Goal: Transaction & Acquisition: Purchase product/service

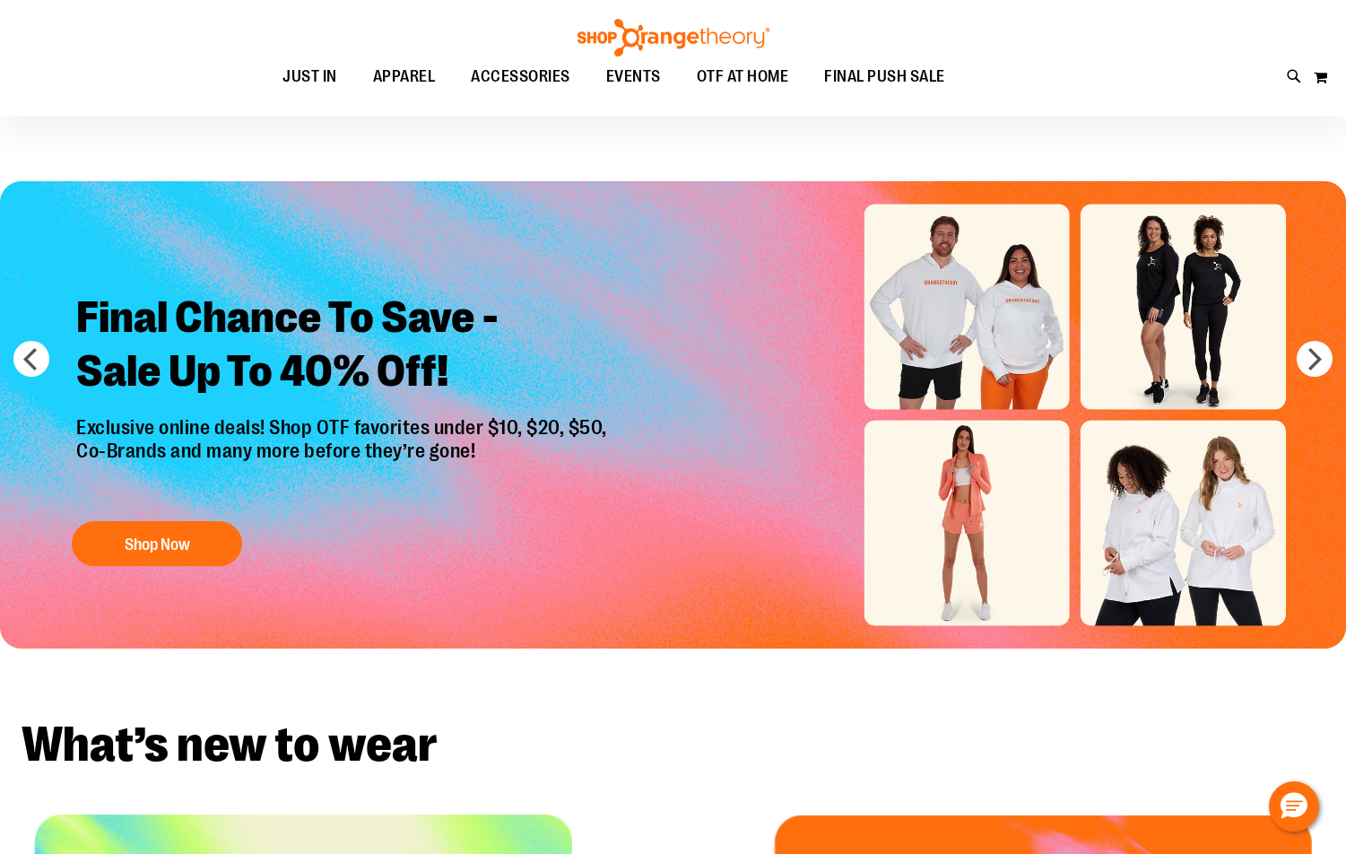
scroll to position [13, 0]
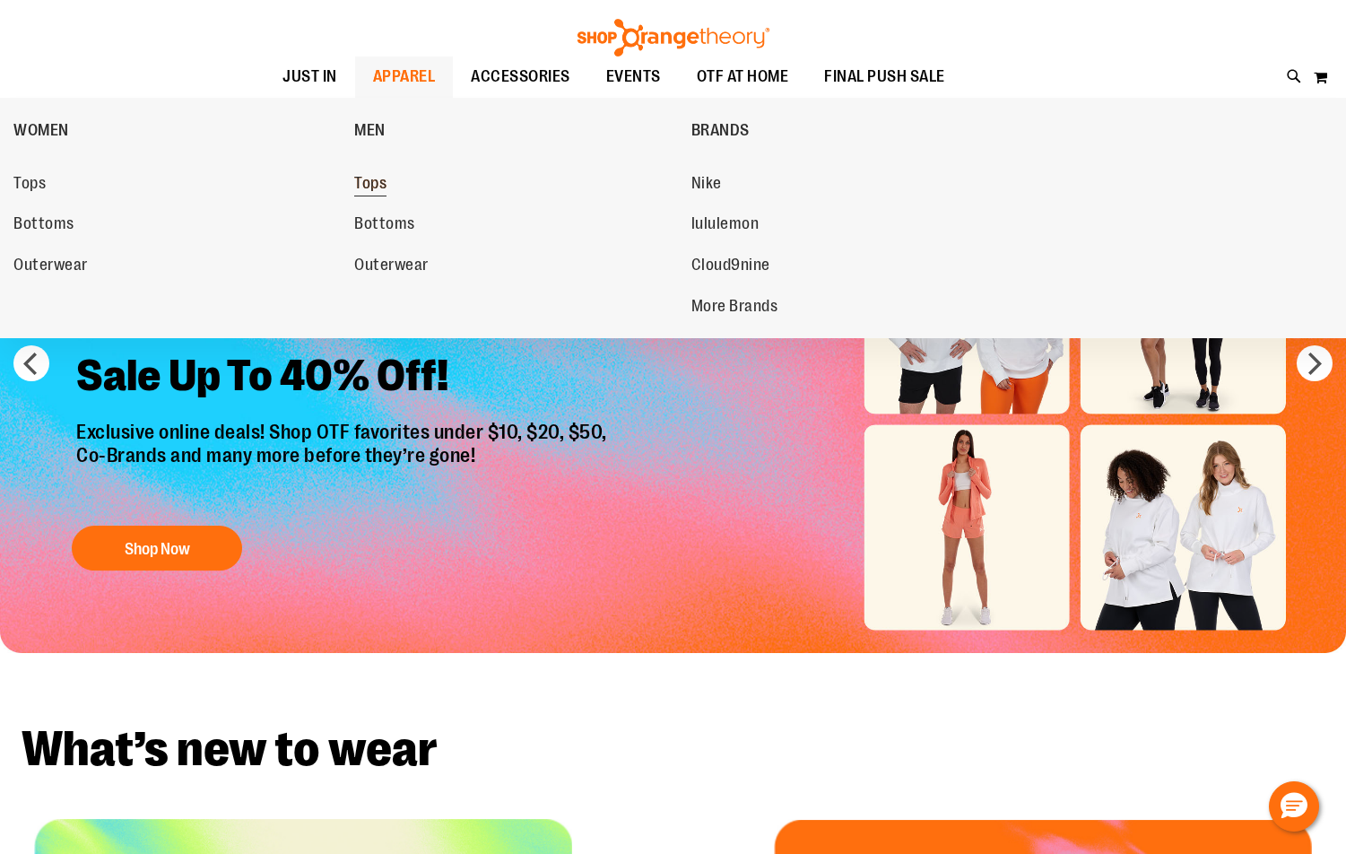
type input "**********"
click at [373, 184] on span "Tops" at bounding box center [370, 185] width 32 height 22
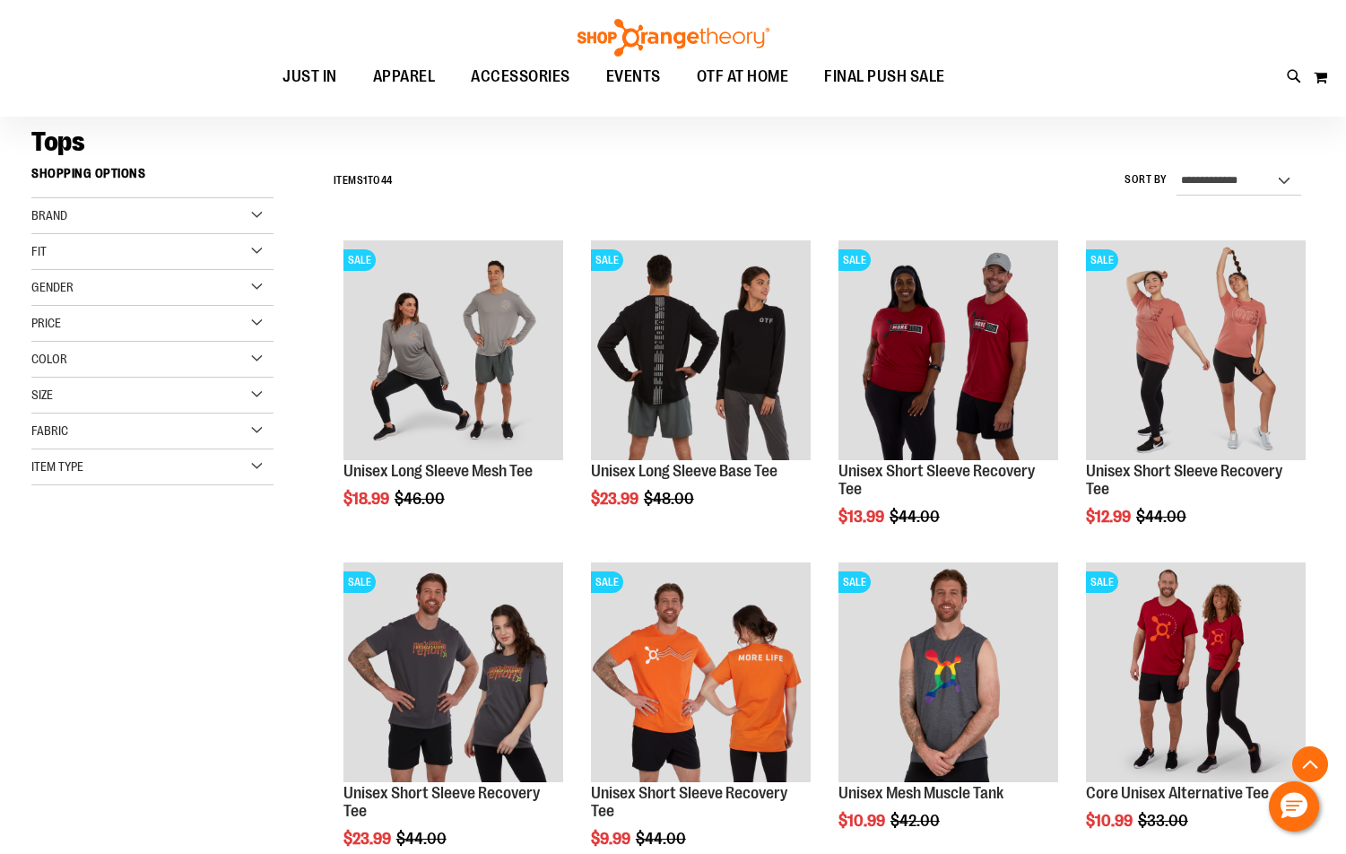
scroll to position [448, 0]
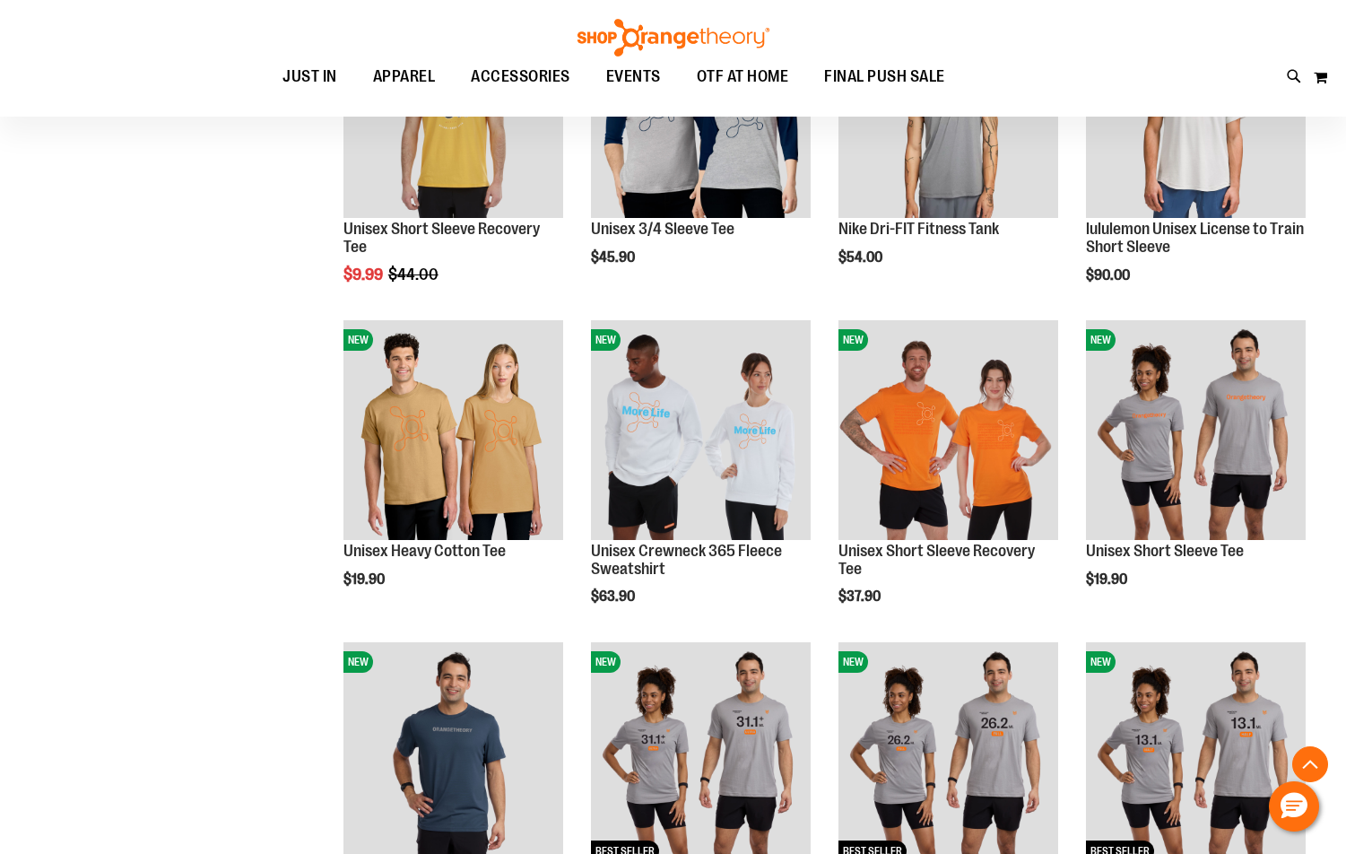
scroll to position [1315, 0]
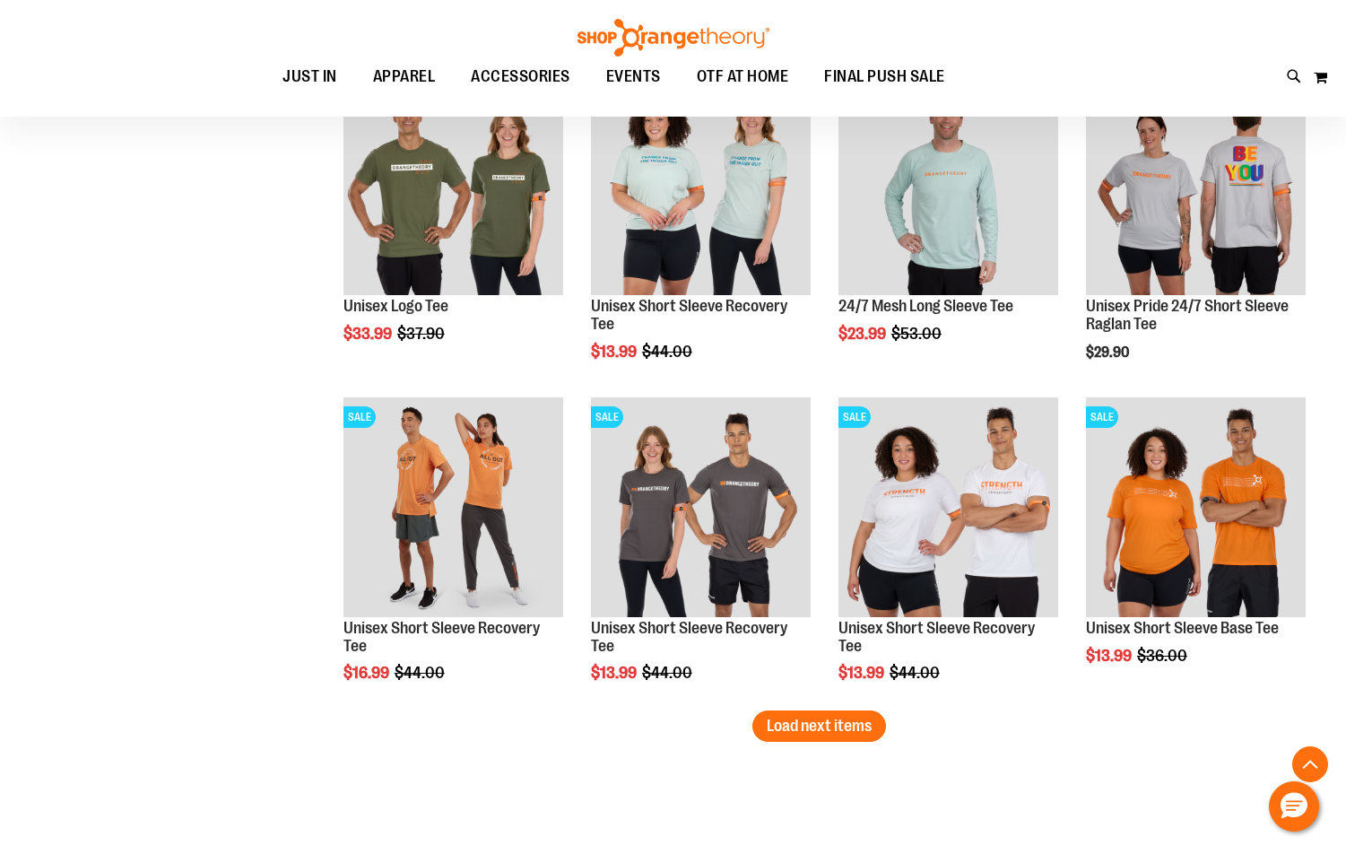
scroll to position [2570, 0]
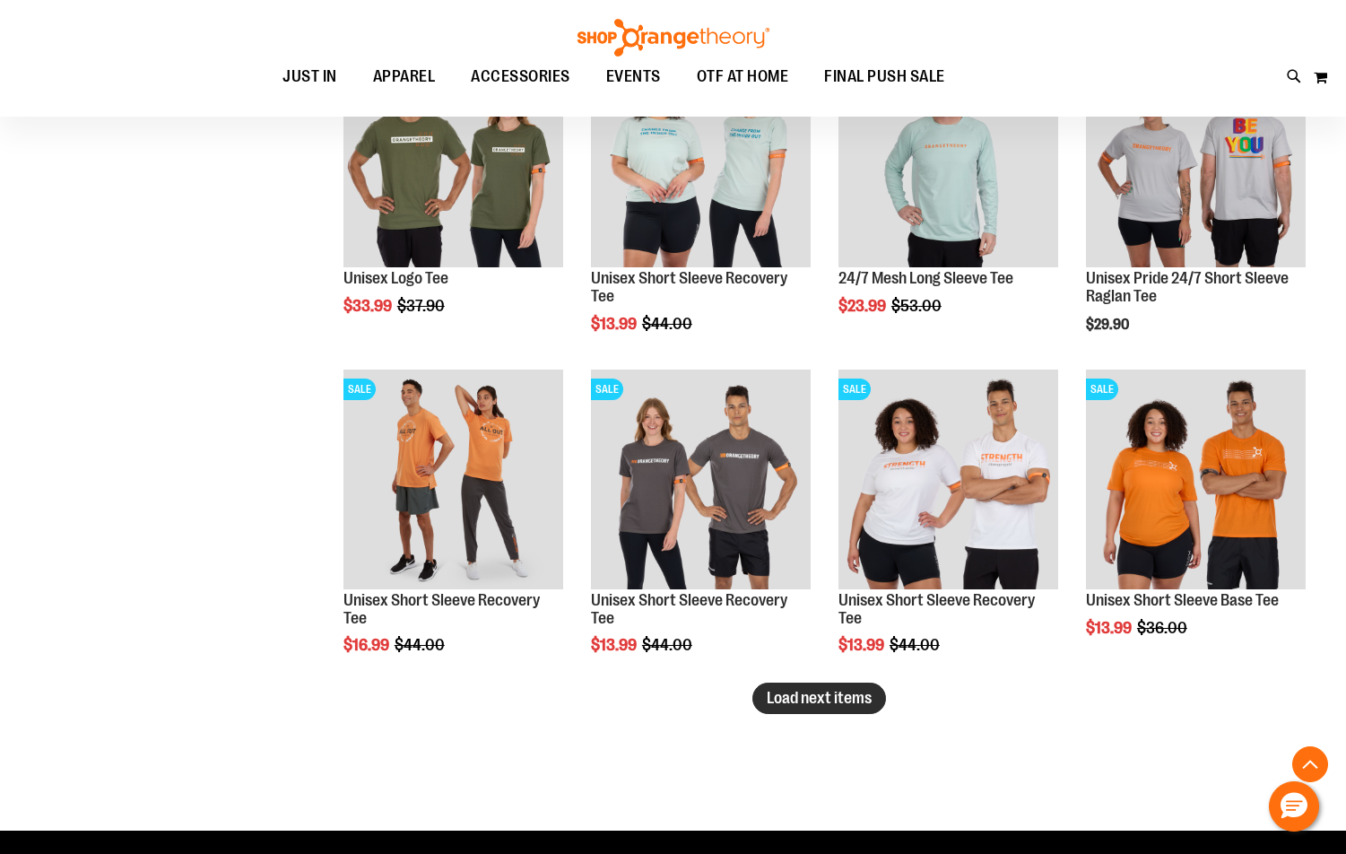
type input "**********"
click at [807, 687] on button "Load next items" at bounding box center [819, 698] width 134 height 31
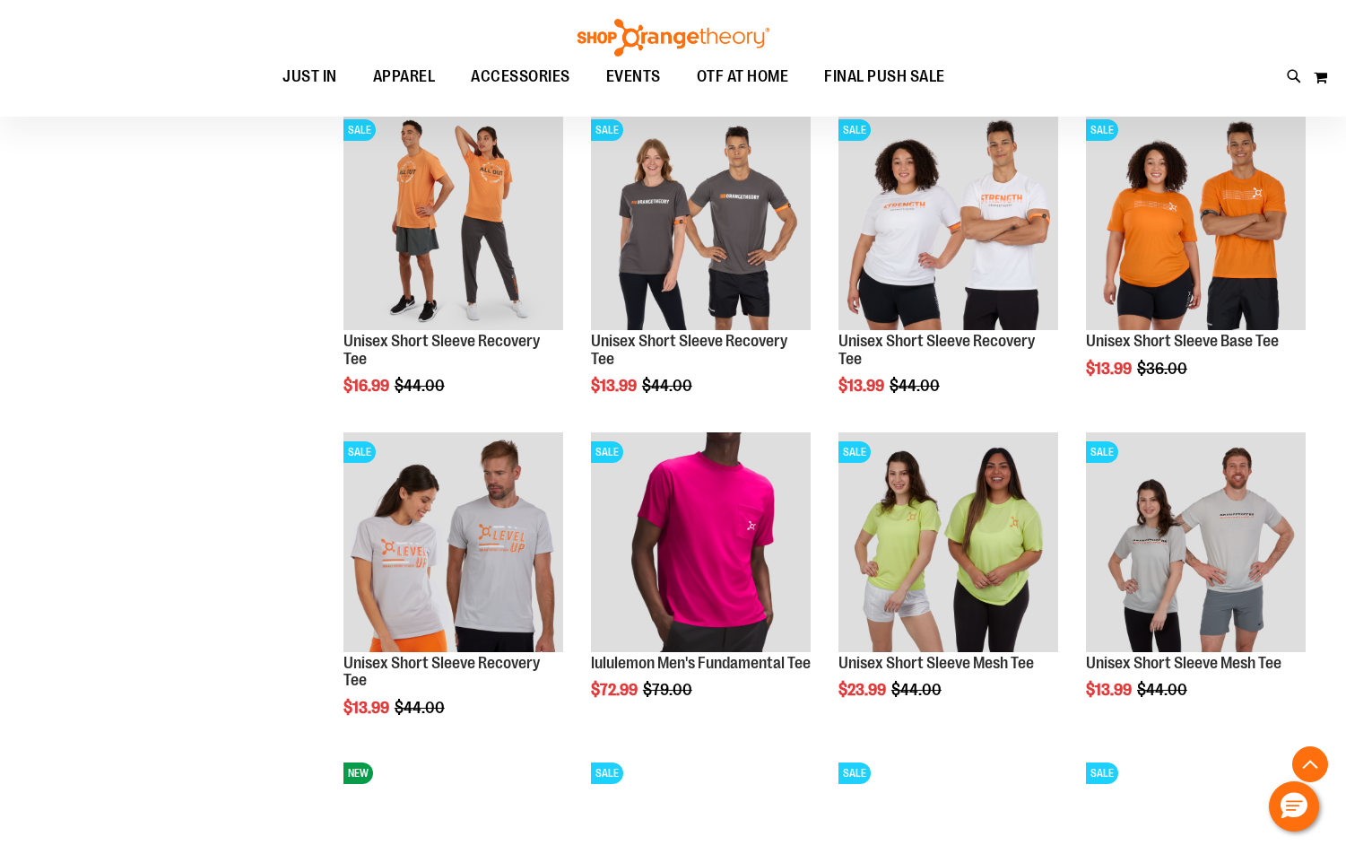
scroll to position [3109, 0]
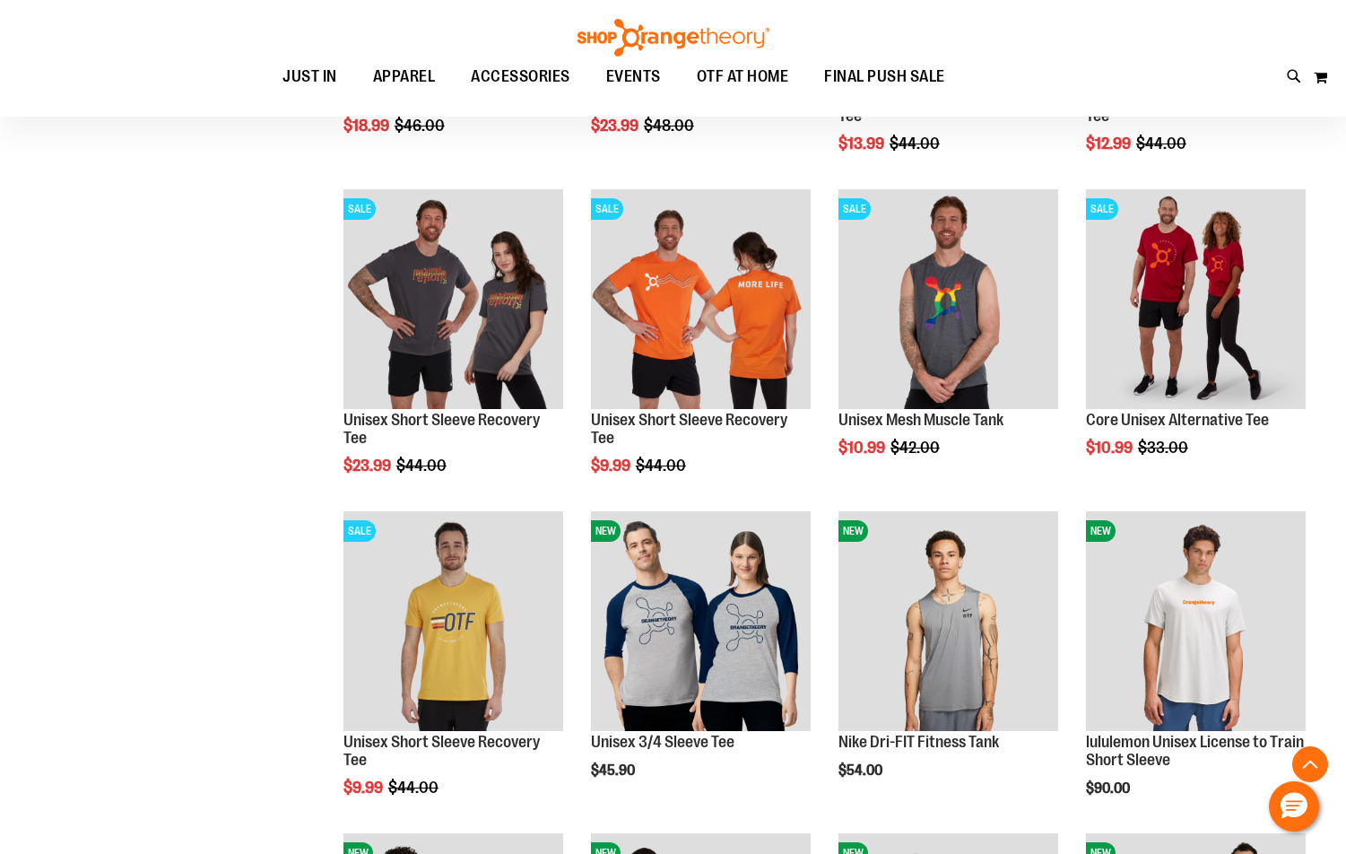
scroll to position [463, 0]
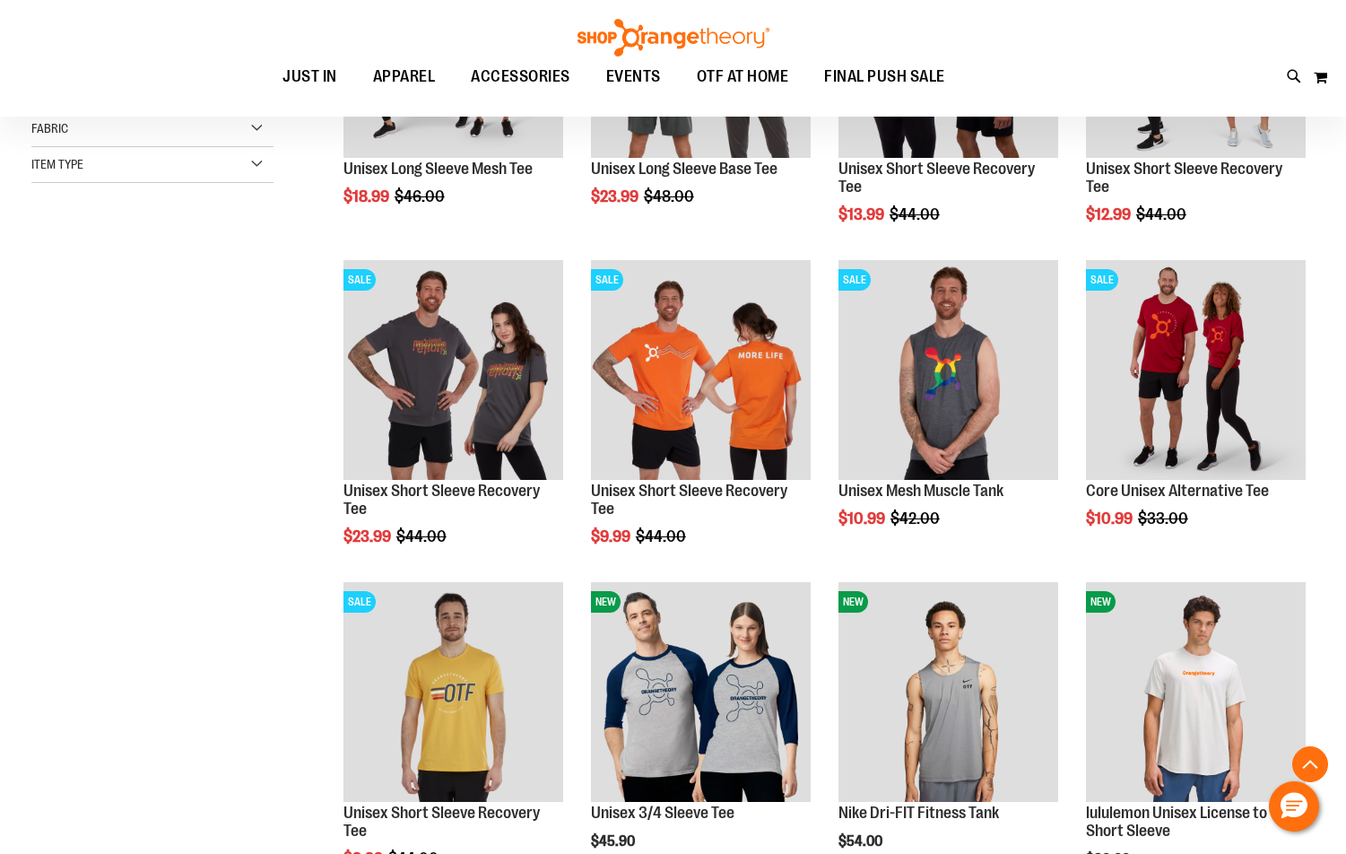
scroll to position [448, 0]
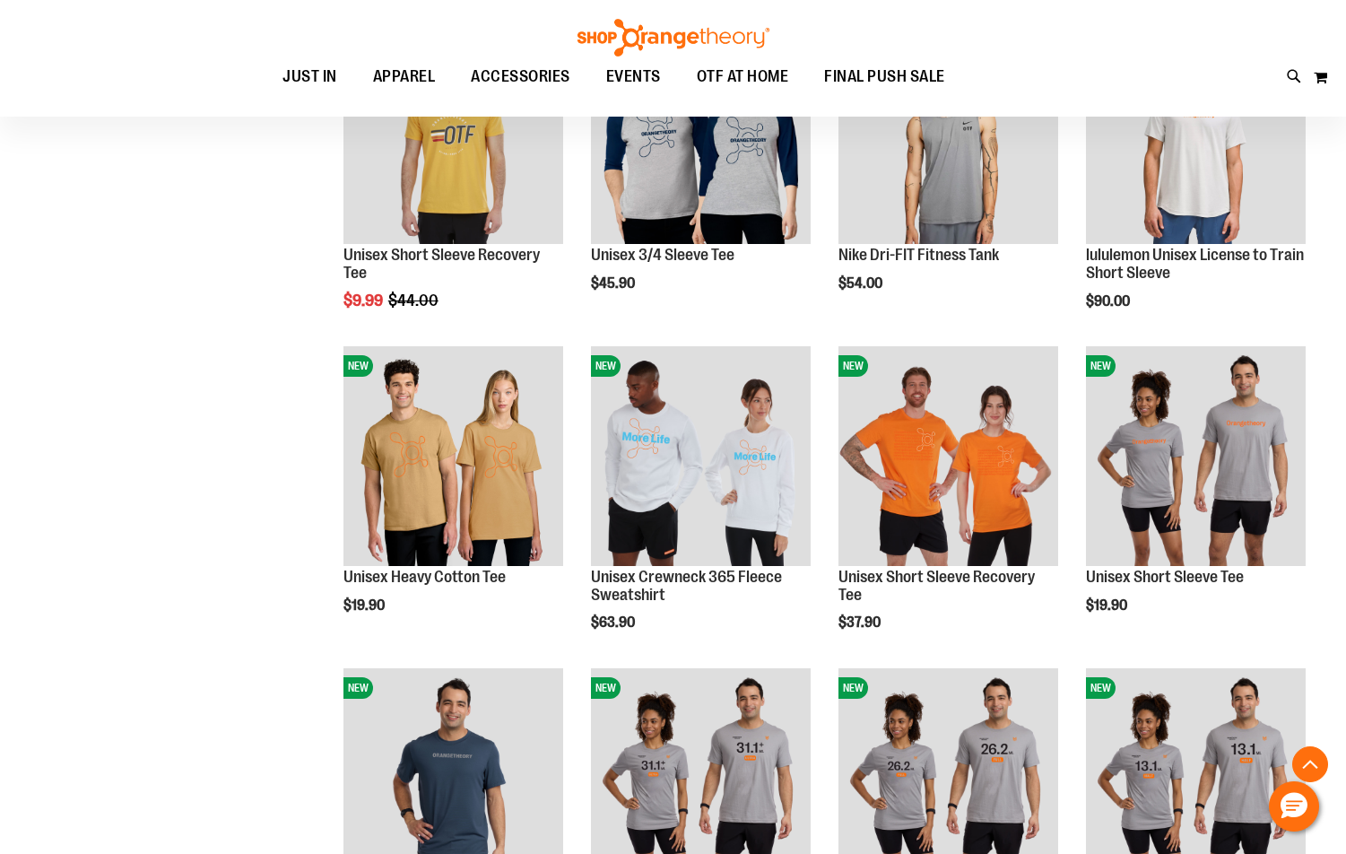
scroll to position [986, 0]
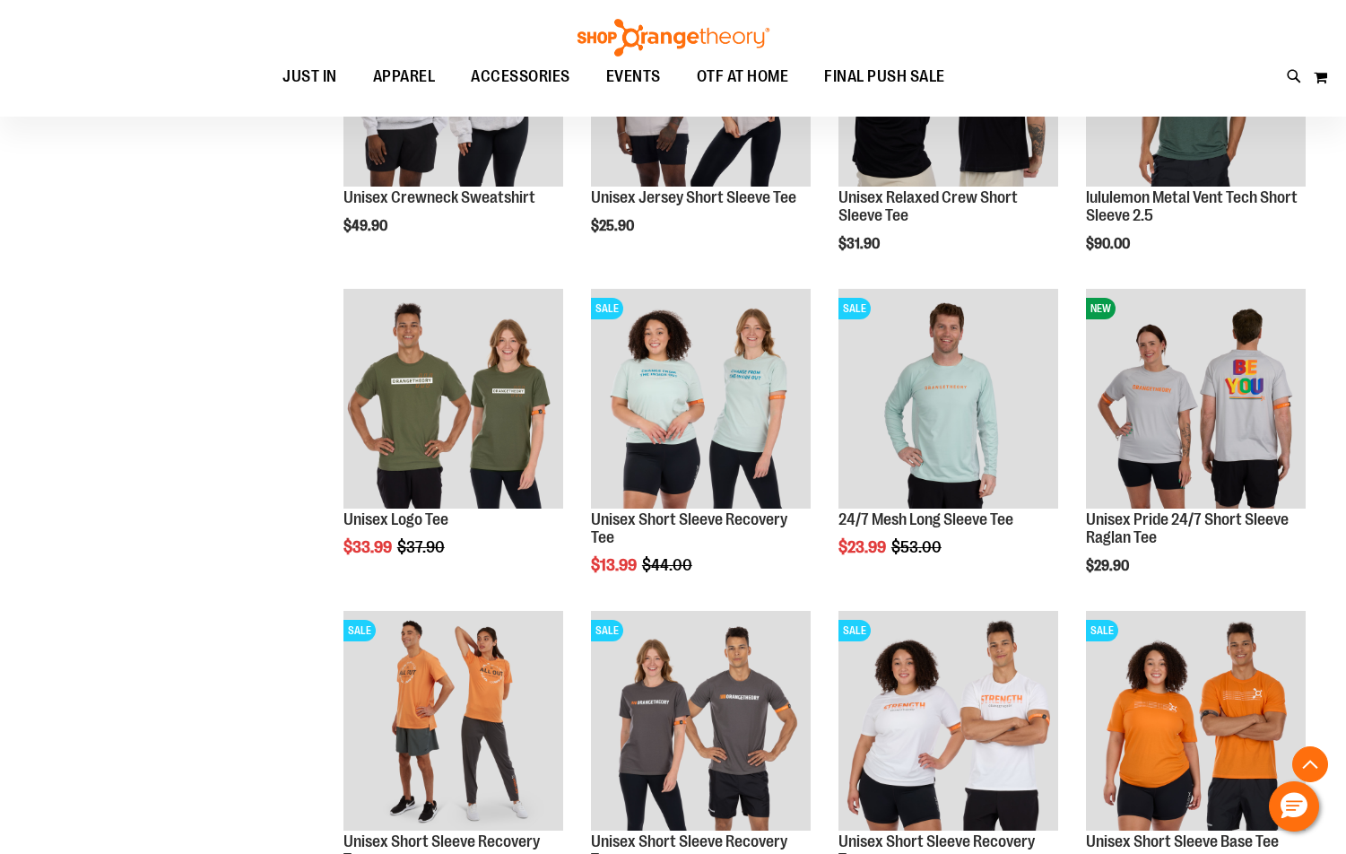
scroll to position [2331, 0]
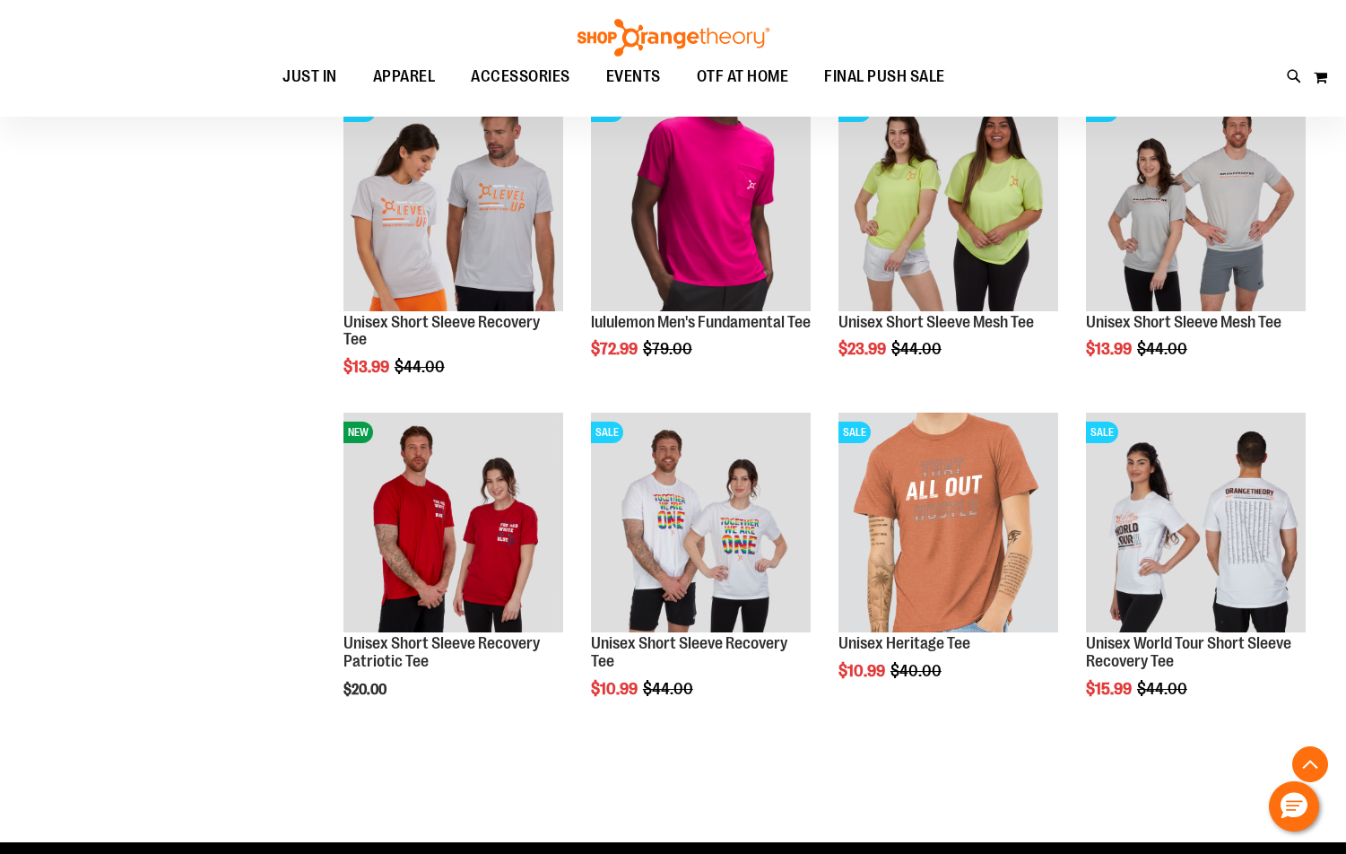
scroll to position [3138, 0]
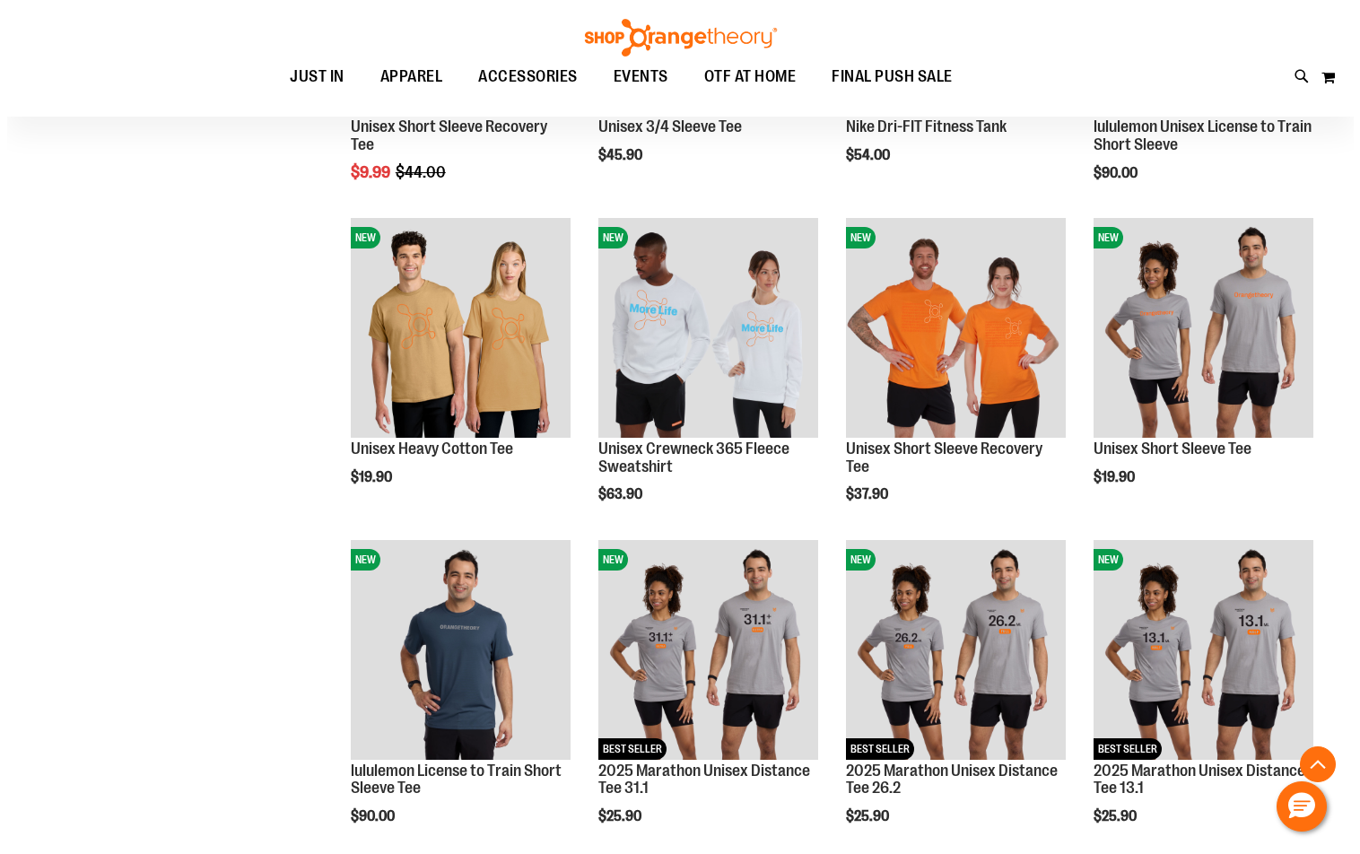
scroll to position [1165, 0]
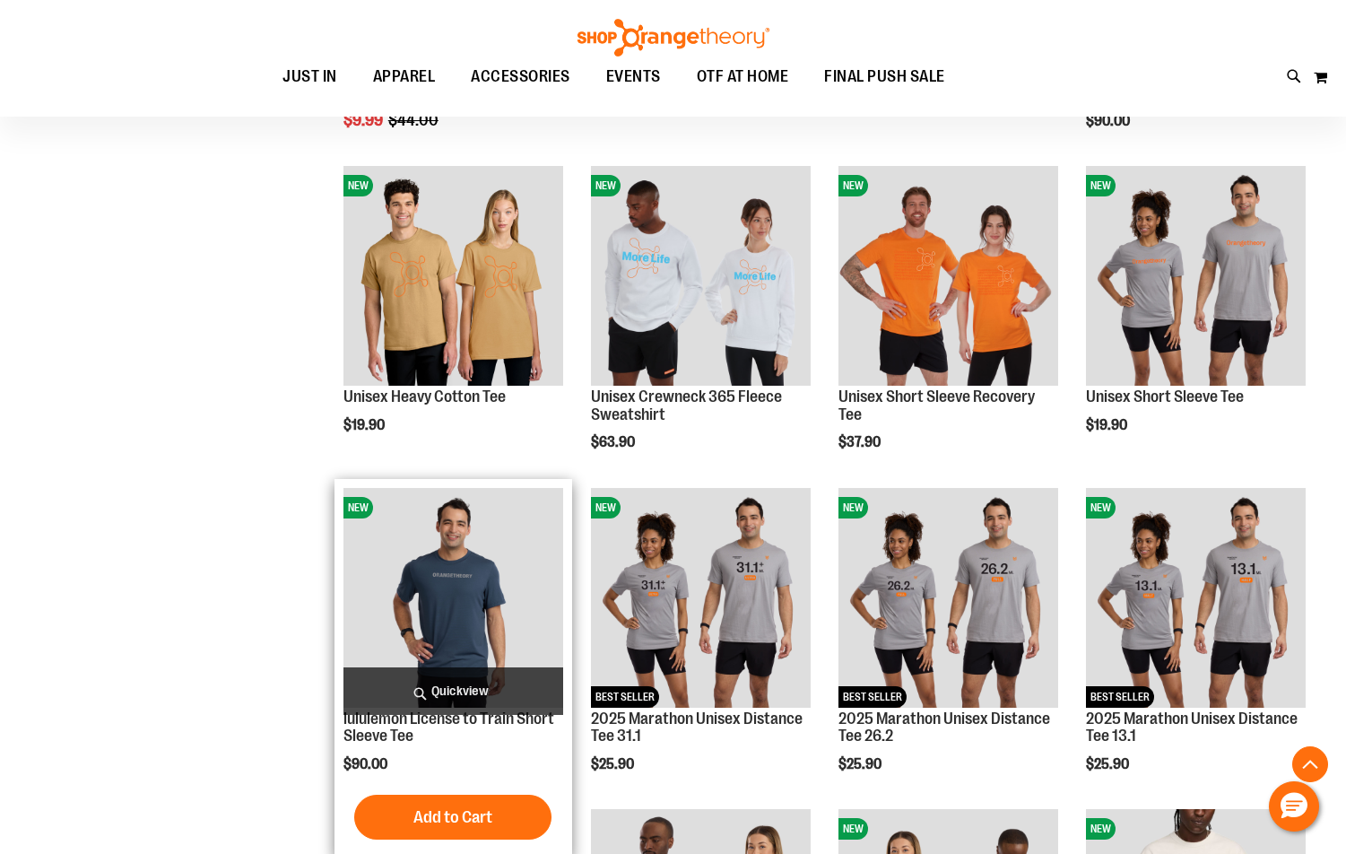
click at [438, 688] on span "Quickview" at bounding box center [453, 691] width 220 height 48
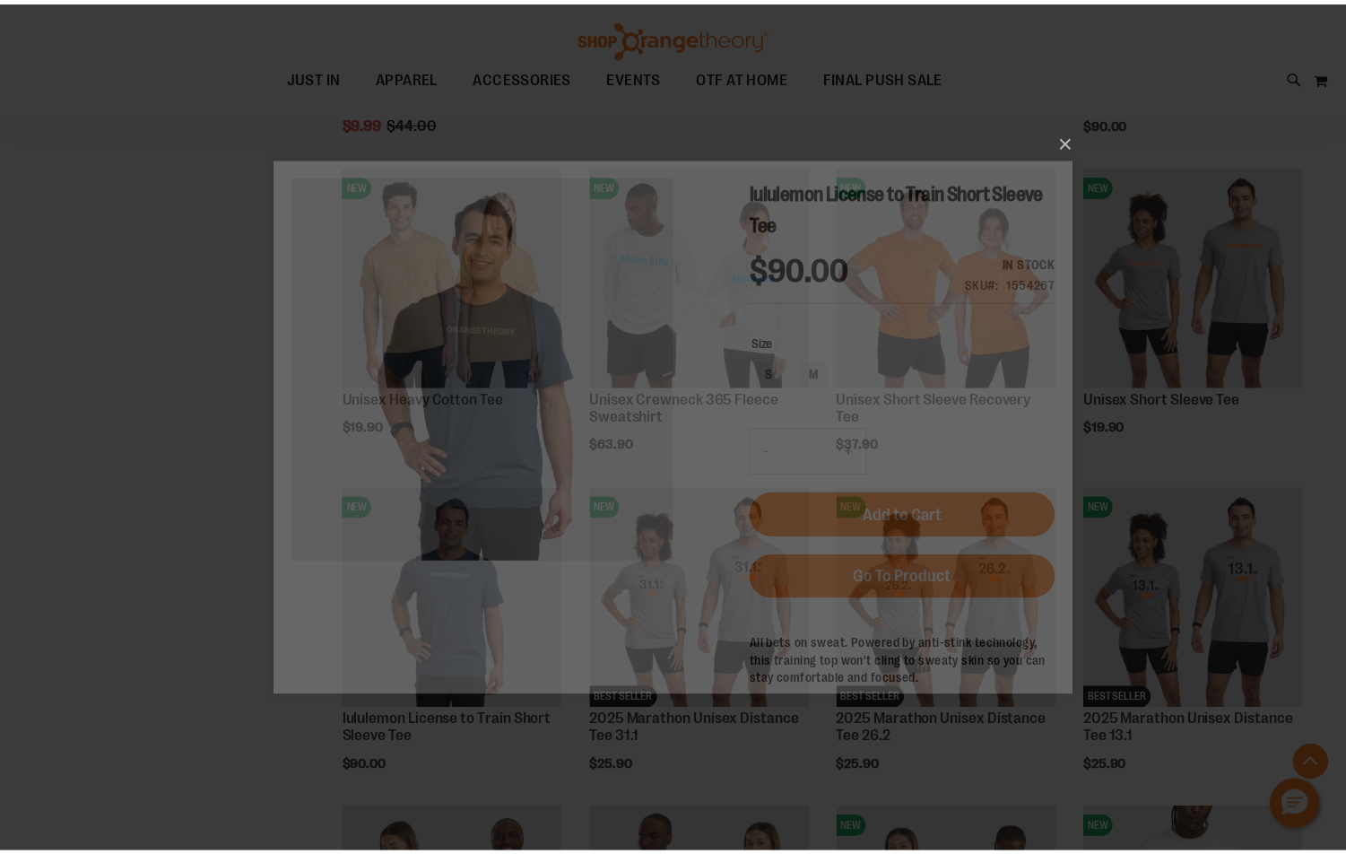
scroll to position [0, 0]
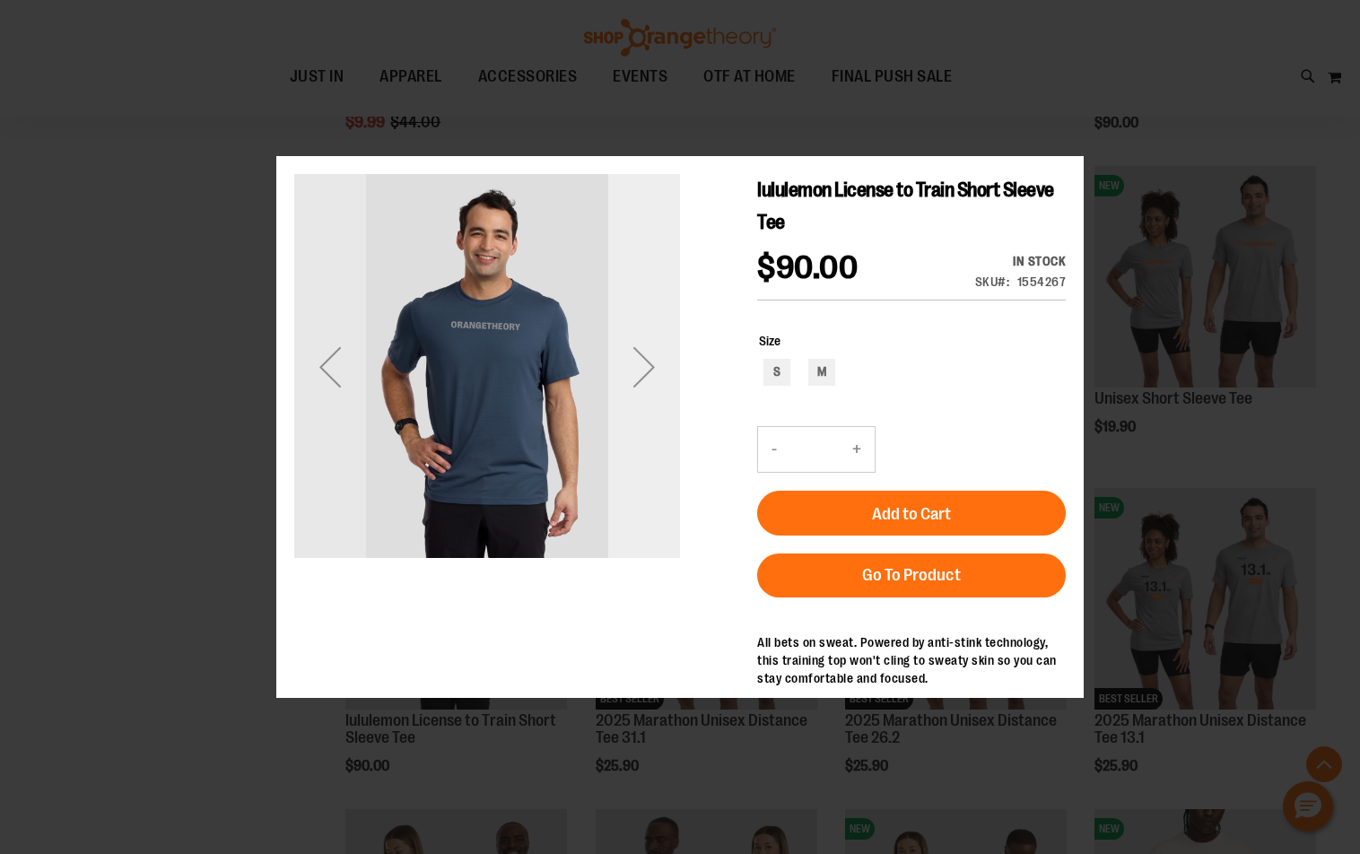
click at [648, 416] on div "Next" at bounding box center [644, 367] width 72 height 386
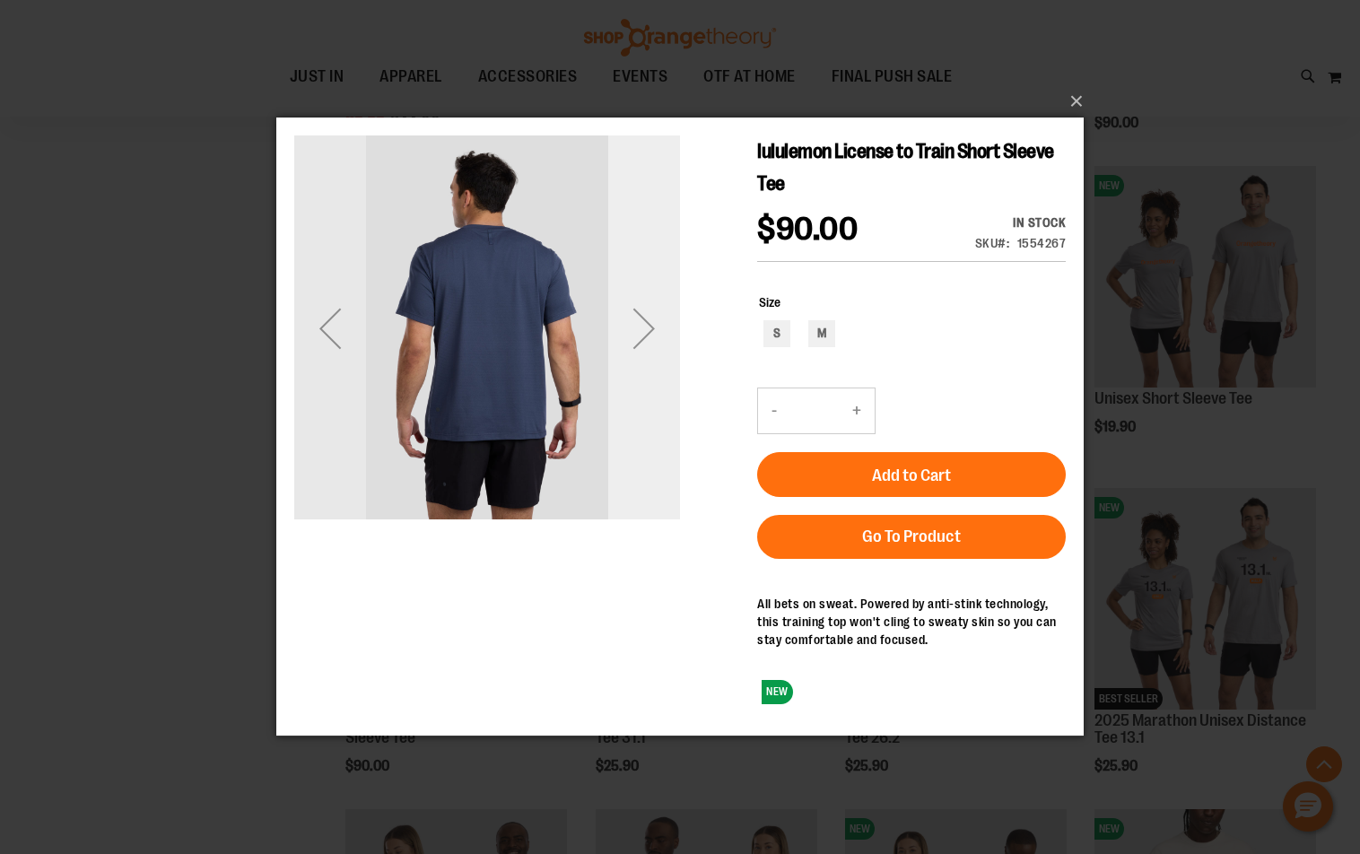
click at [639, 360] on div "Next" at bounding box center [644, 328] width 72 height 72
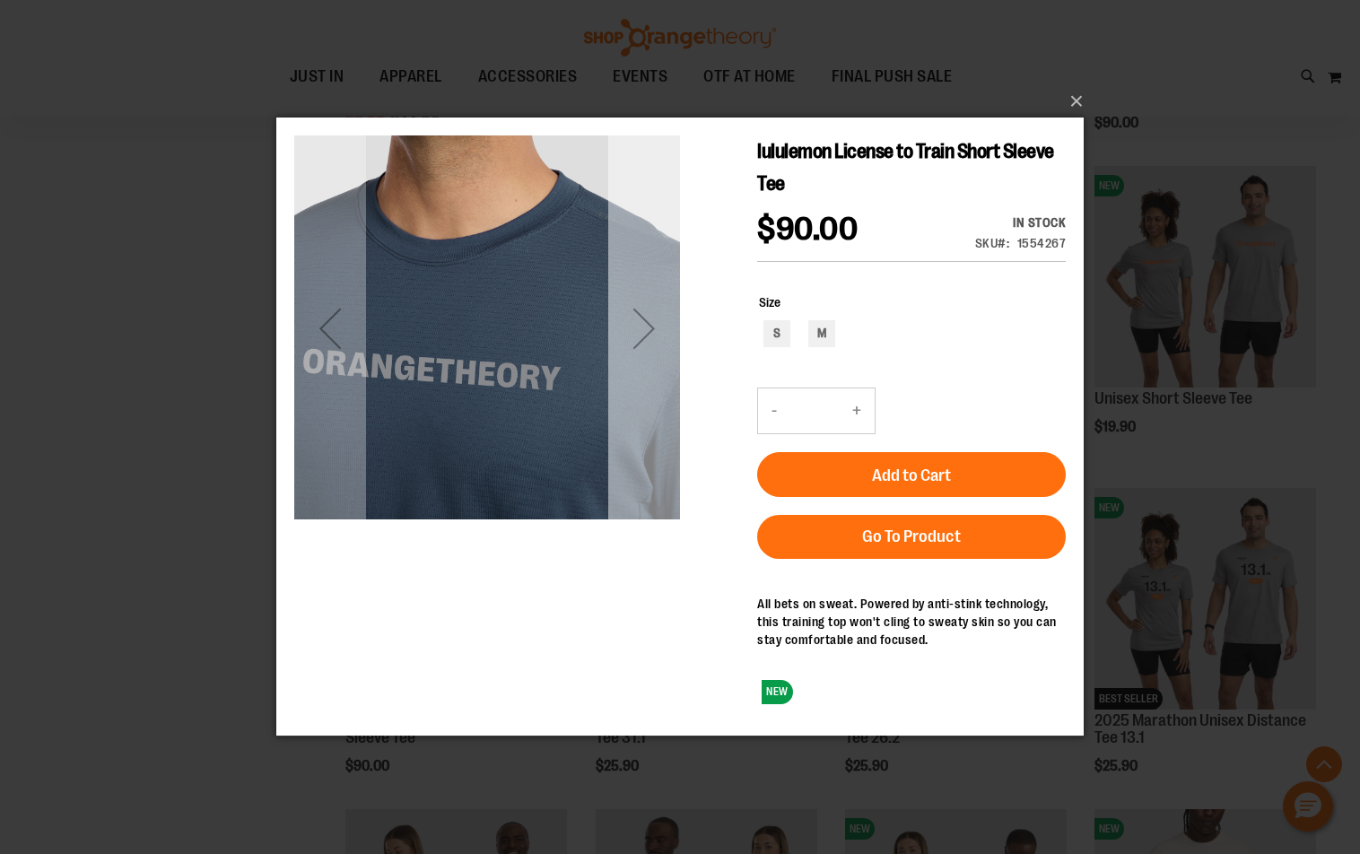
click at [639, 360] on div "Next" at bounding box center [644, 328] width 72 height 72
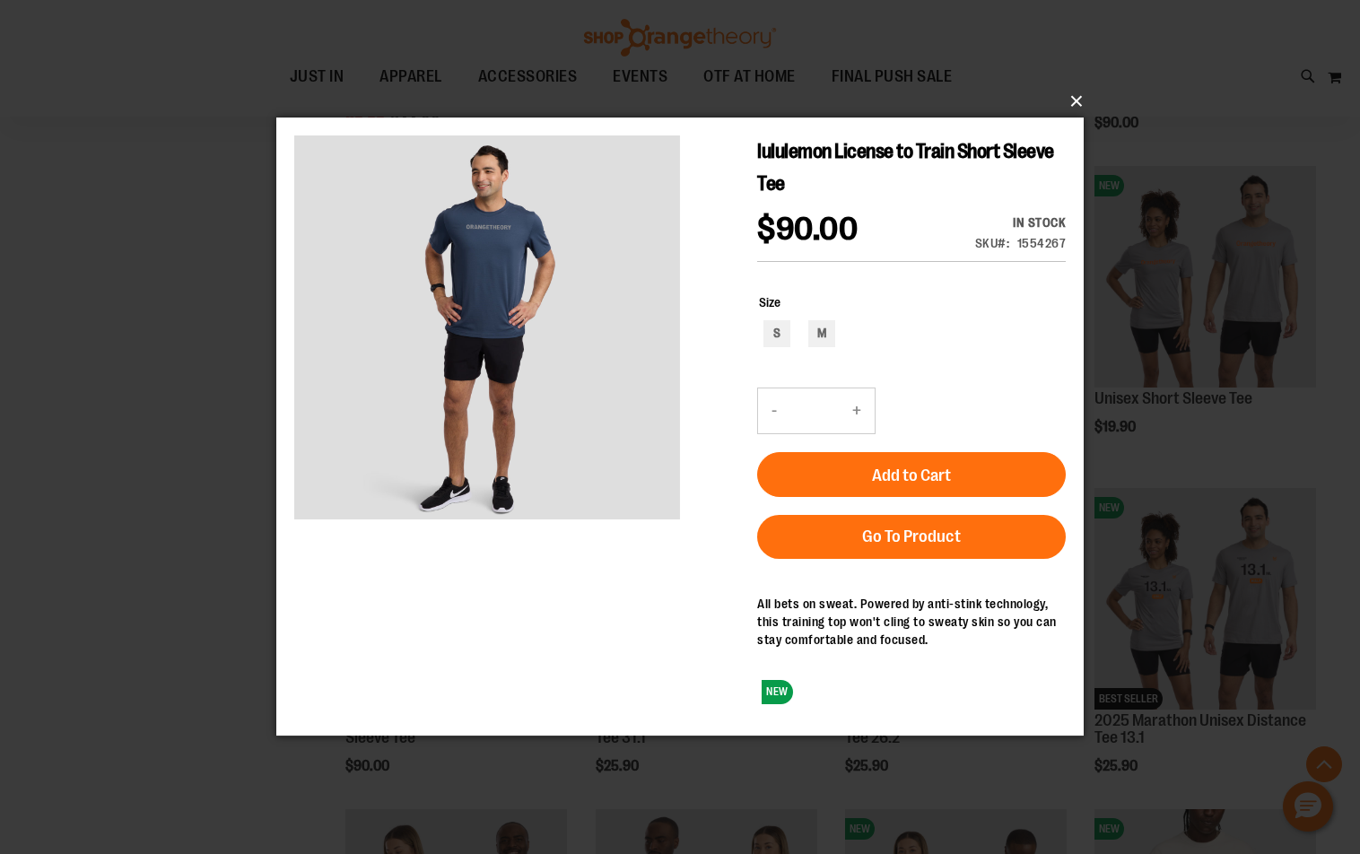
click at [1087, 99] on button "×" at bounding box center [685, 101] width 807 height 39
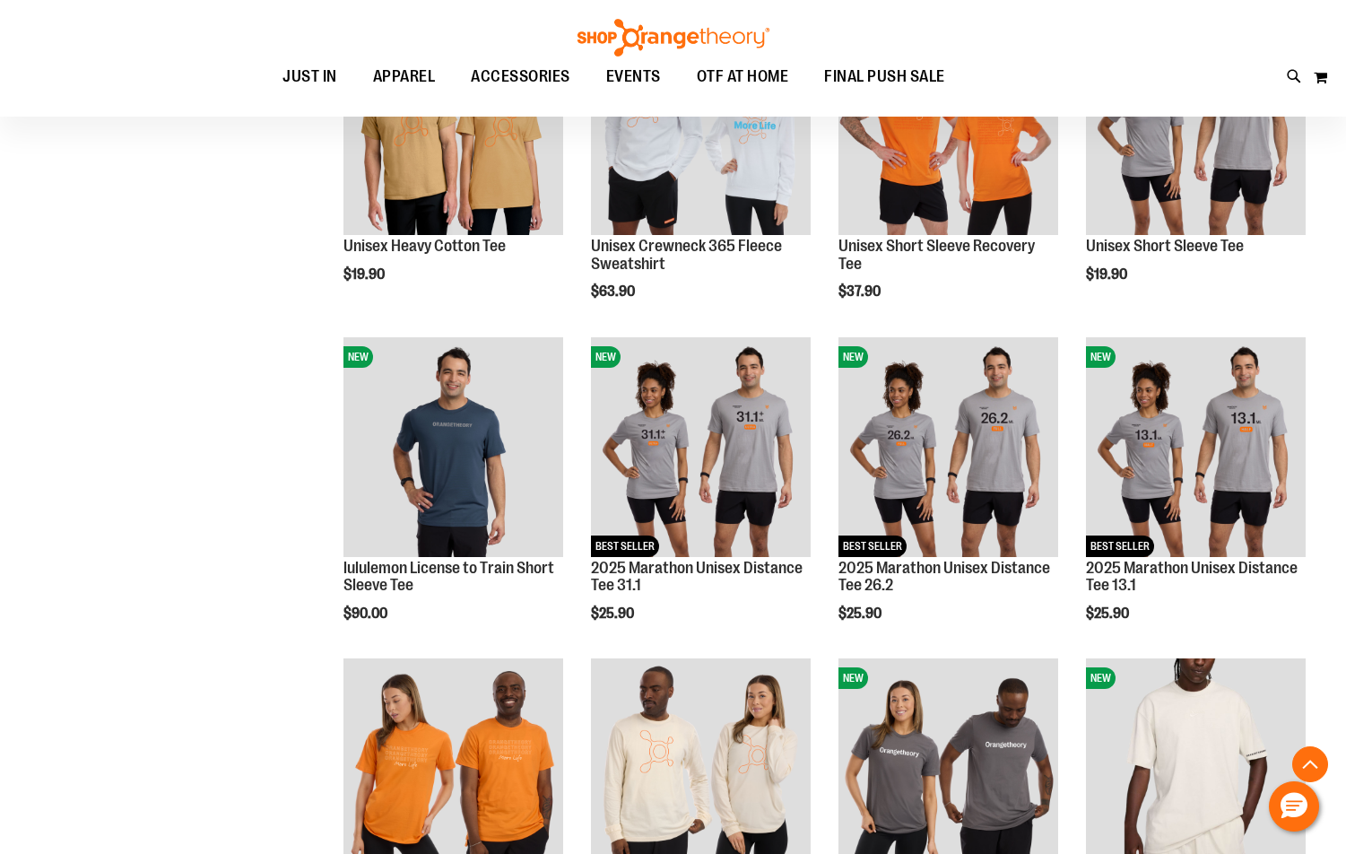
scroll to position [1255, 0]
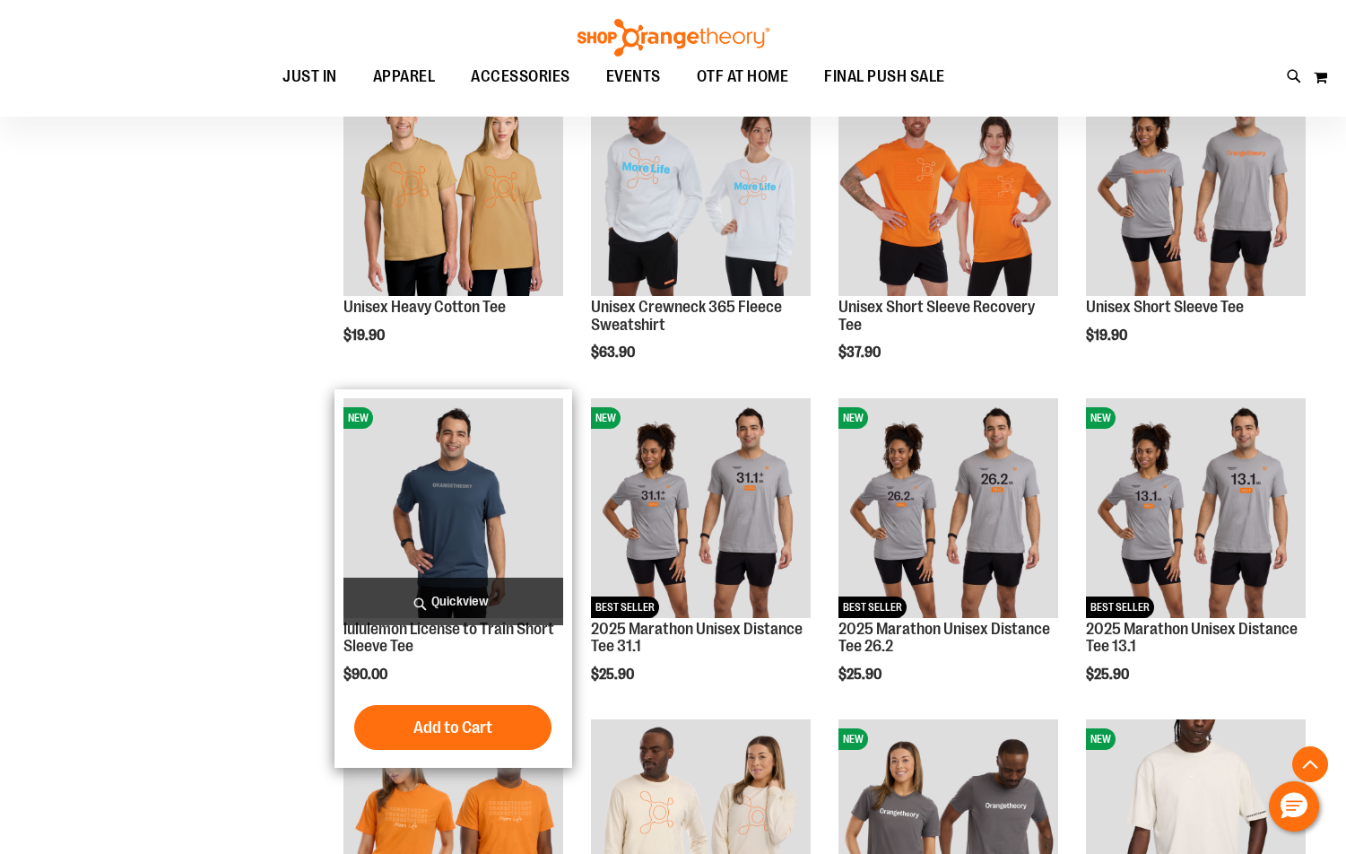
click at [343, 671] on span "$90.00" at bounding box center [366, 674] width 47 height 16
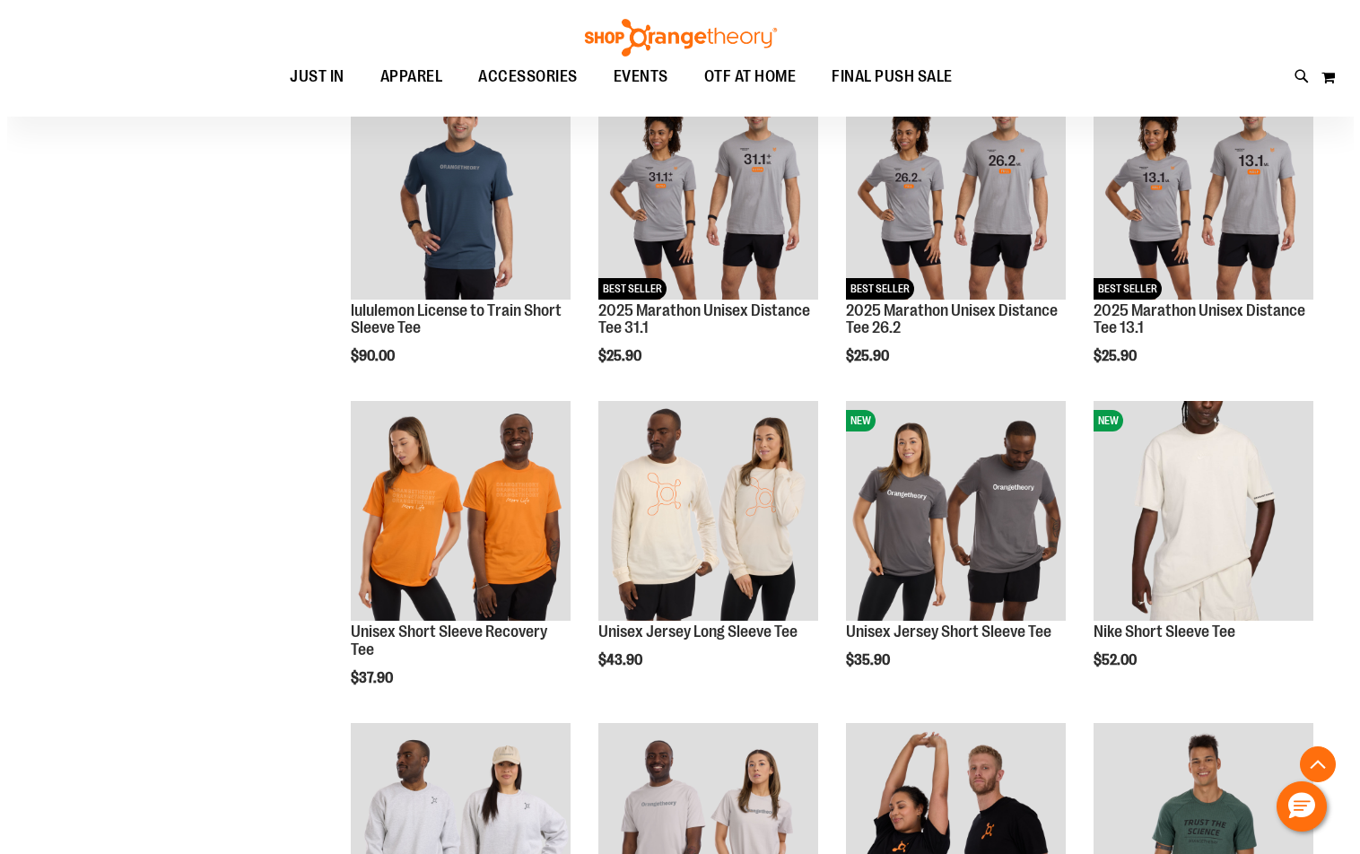
scroll to position [1613, 0]
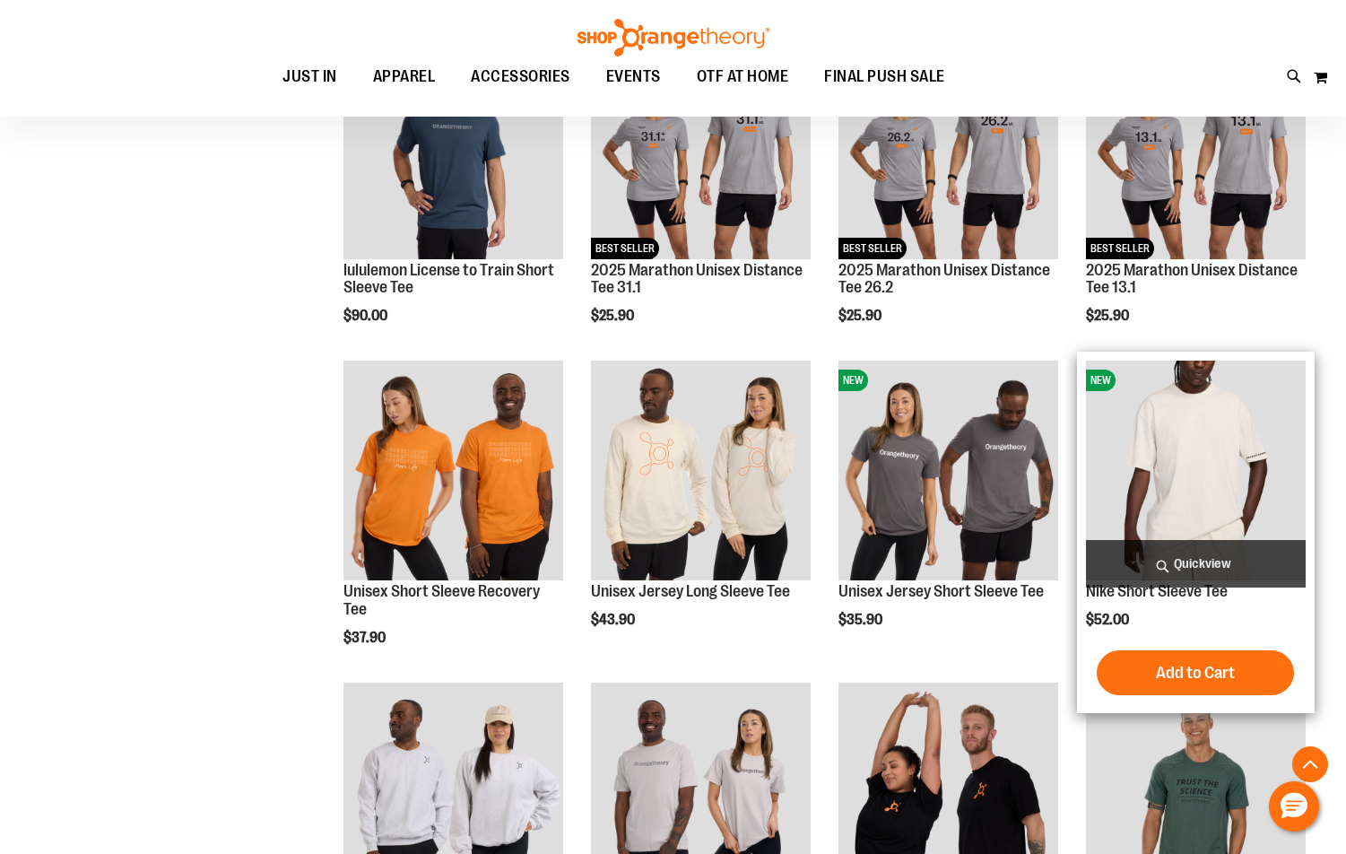
click at [1177, 558] on span "Quickview" at bounding box center [1196, 564] width 220 height 48
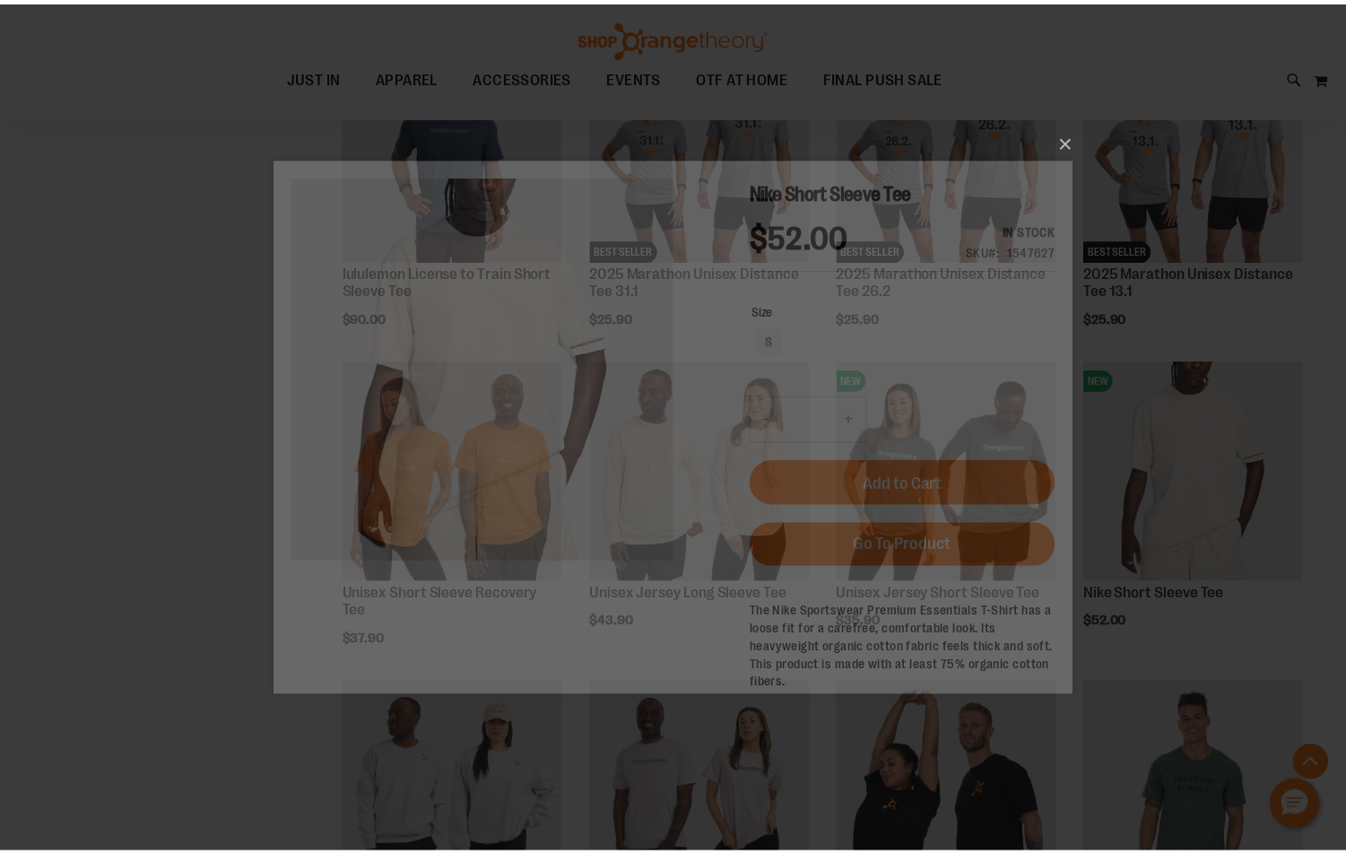
scroll to position [0, 0]
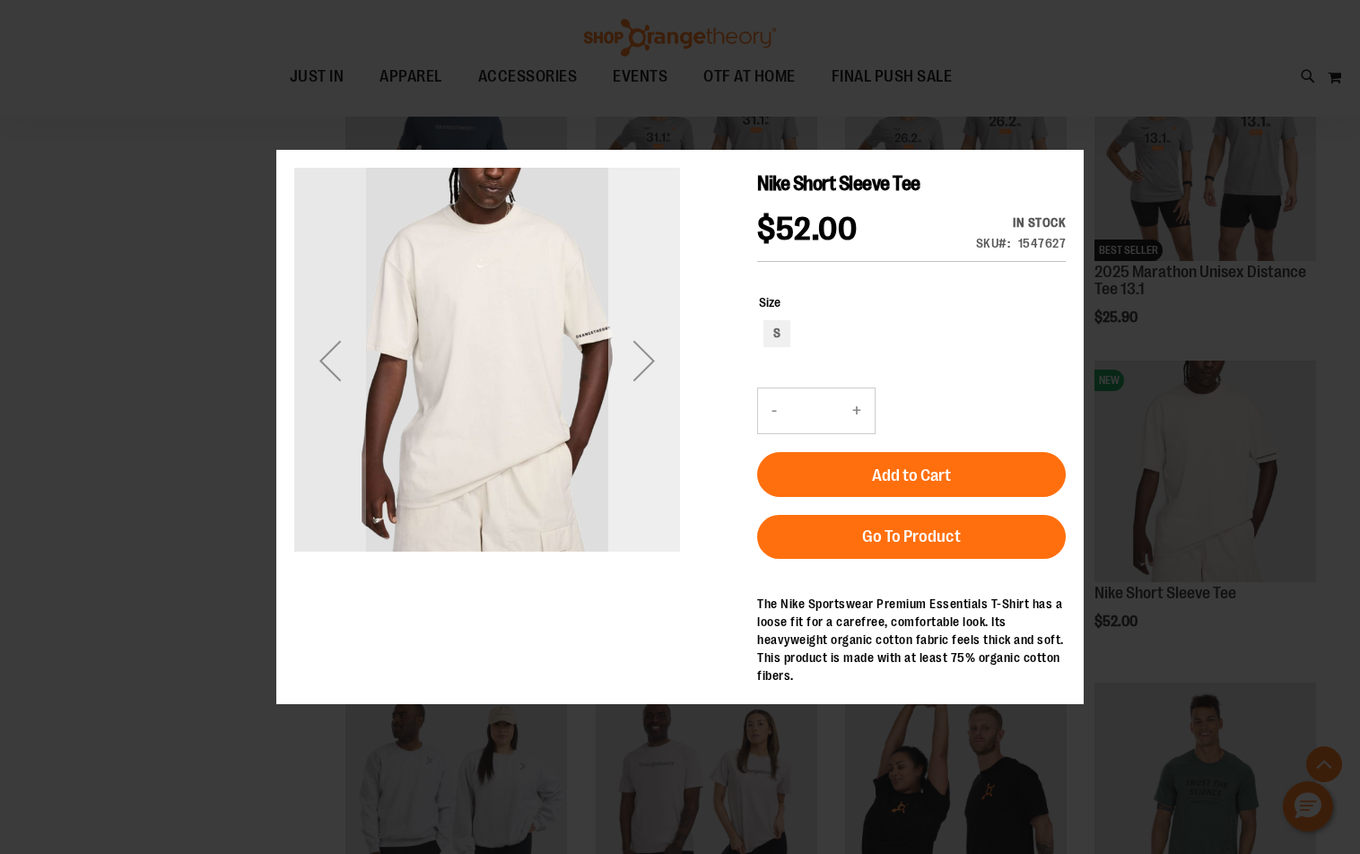
click at [653, 415] on div "Next" at bounding box center [644, 360] width 72 height 386
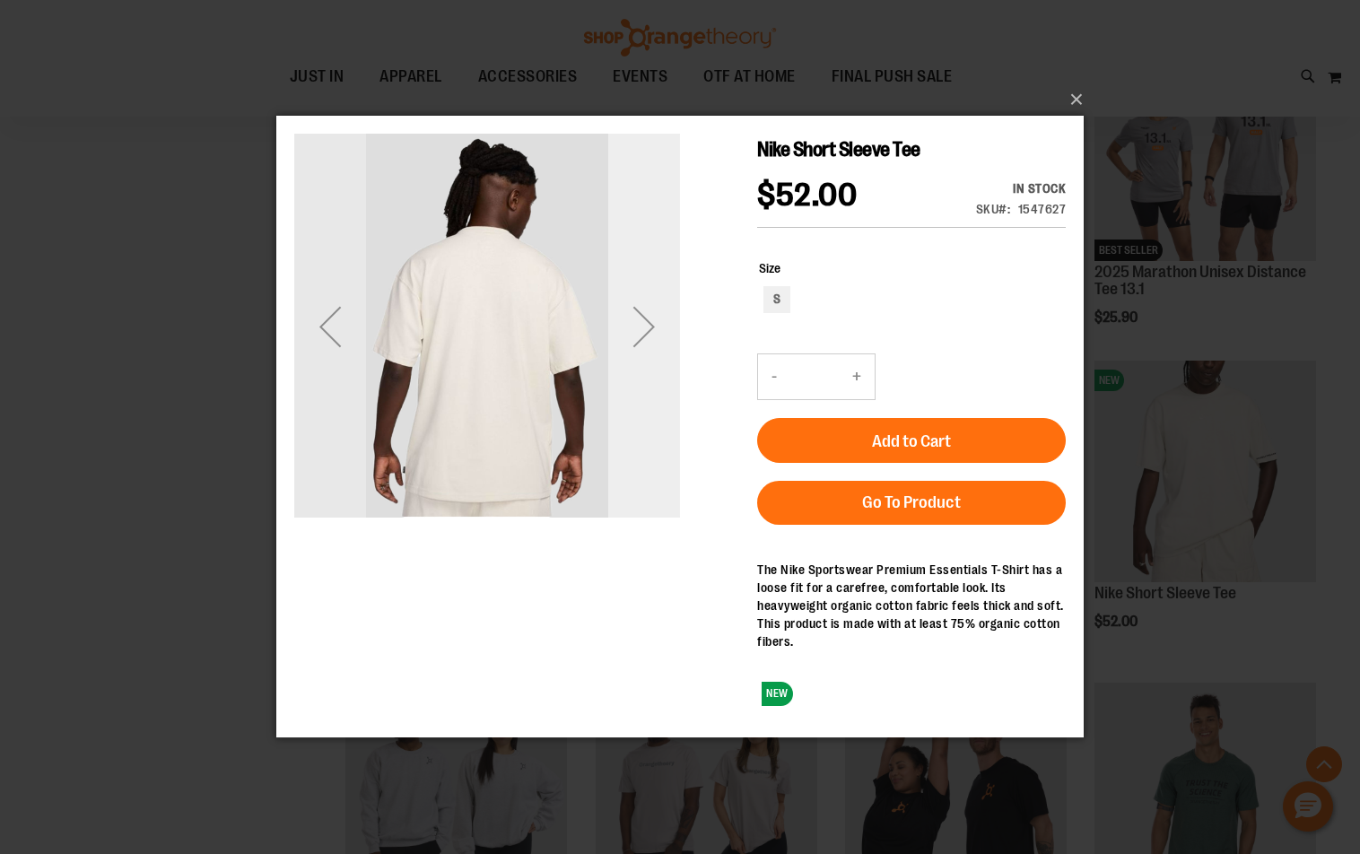
click at [651, 383] on div "Next" at bounding box center [644, 327] width 72 height 386
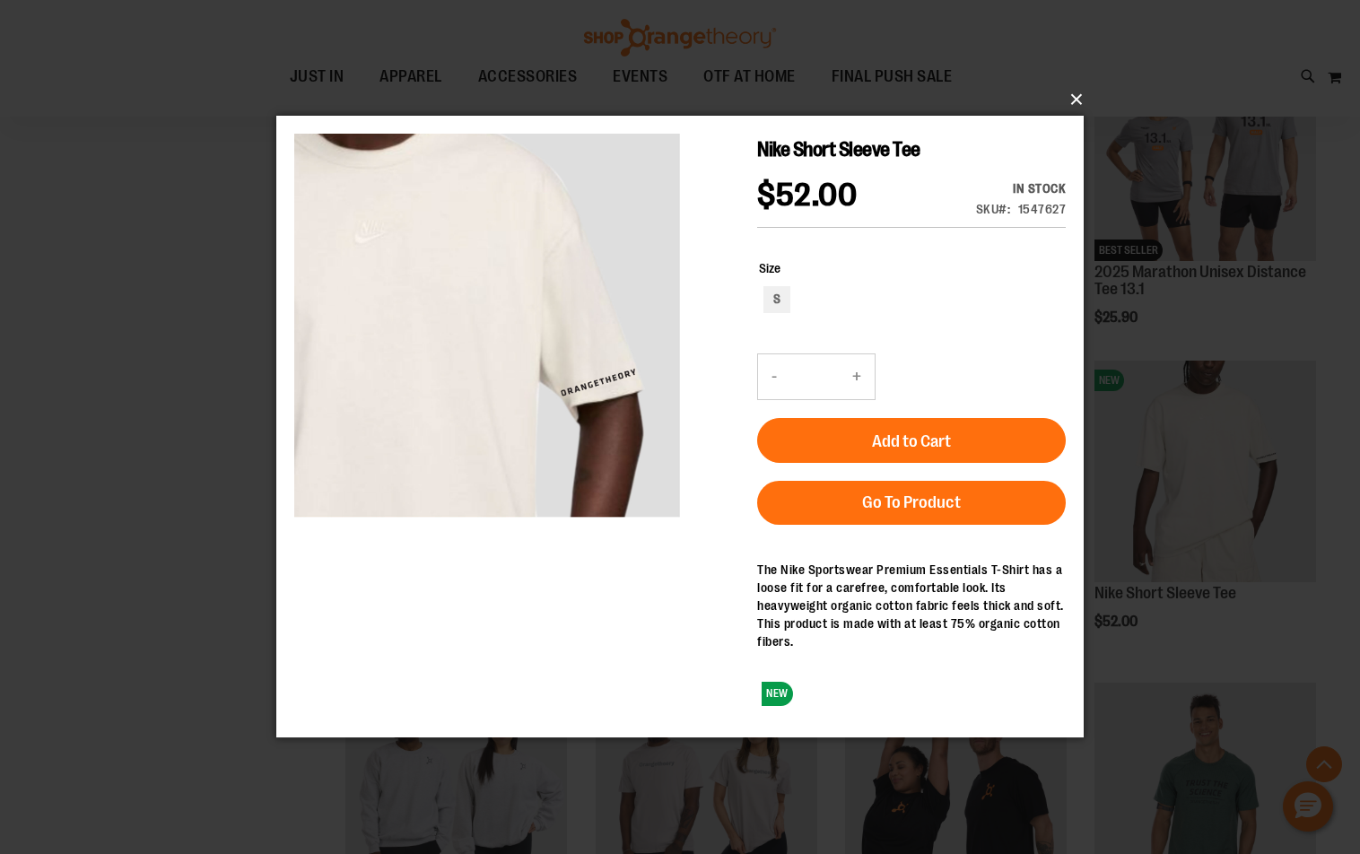
click at [1076, 91] on button "×" at bounding box center [685, 99] width 807 height 39
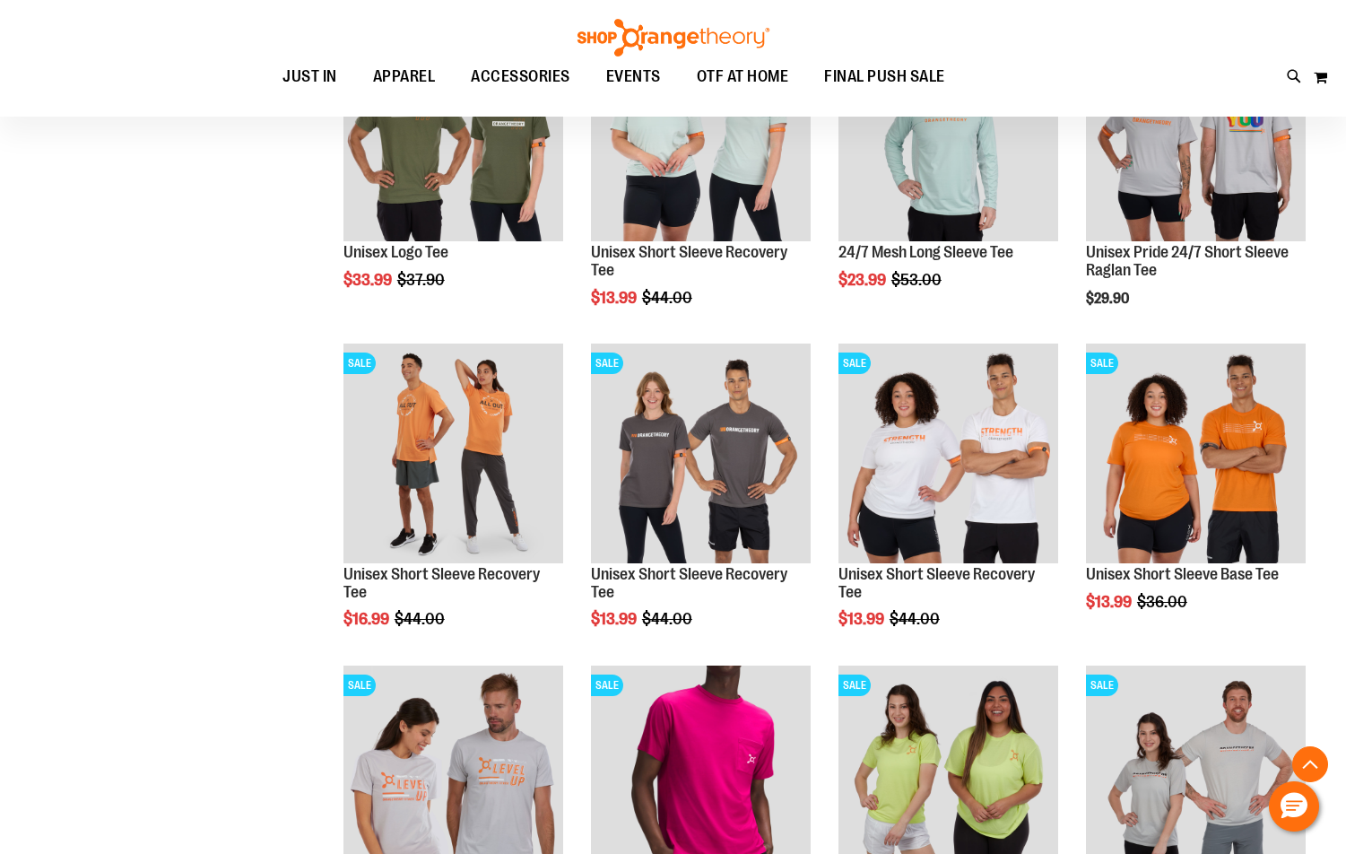
scroll to position [2600, 0]
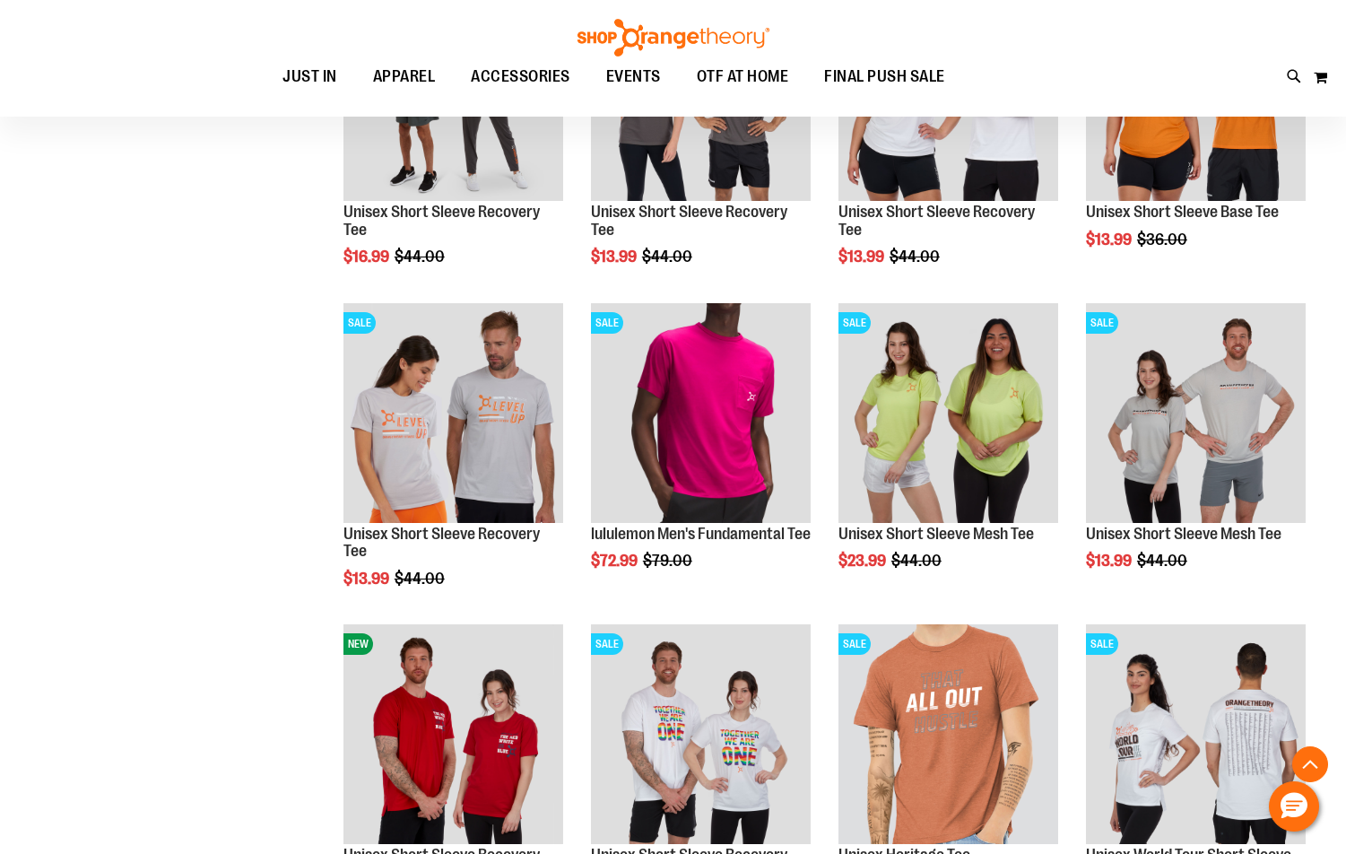
scroll to position [3048, 0]
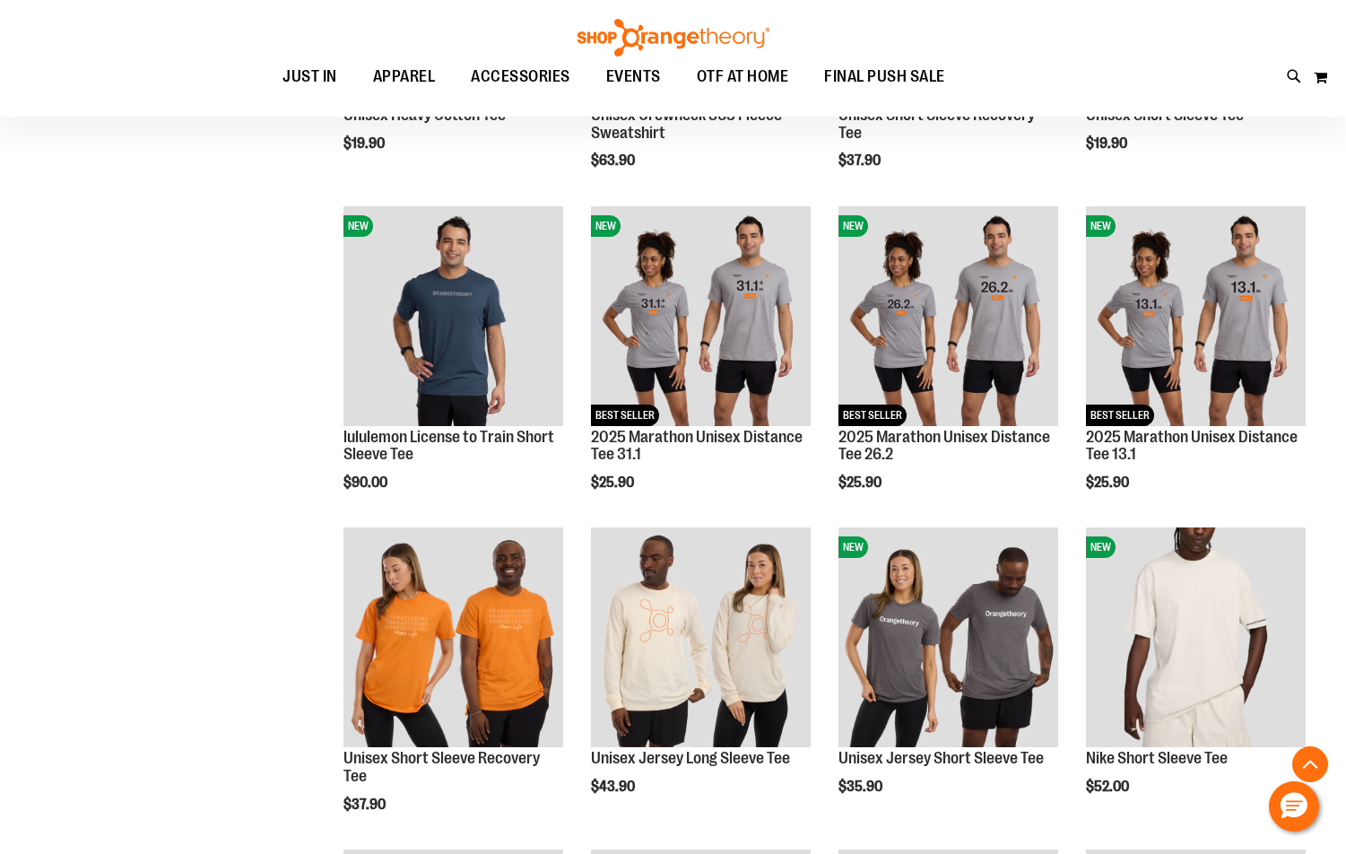
scroll to position [1344, 0]
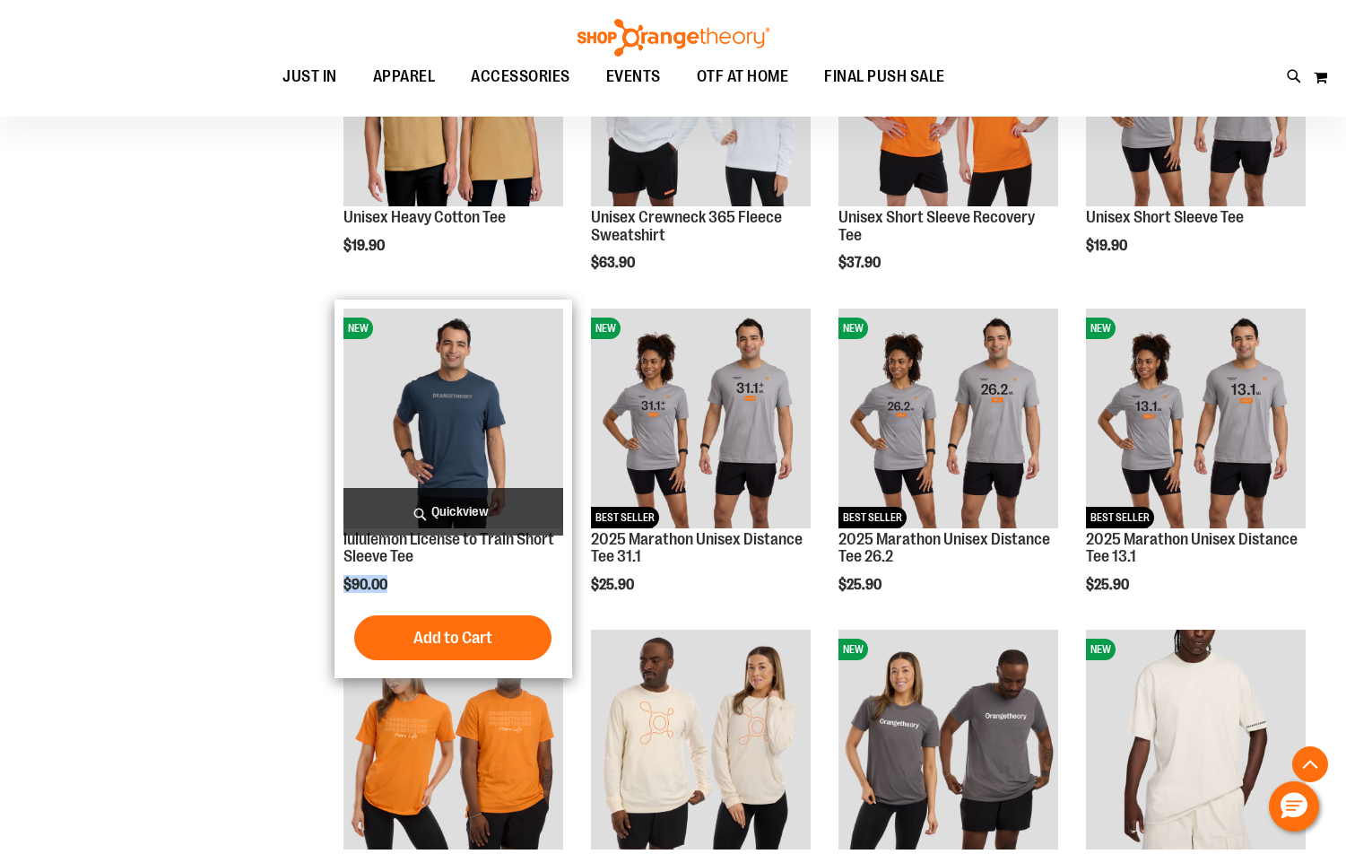
drag, startPoint x: 343, startPoint y: 584, endPoint x: 385, endPoint y: 584, distance: 41.3
click at [385, 584] on span "$90.00" at bounding box center [366, 585] width 47 height 16
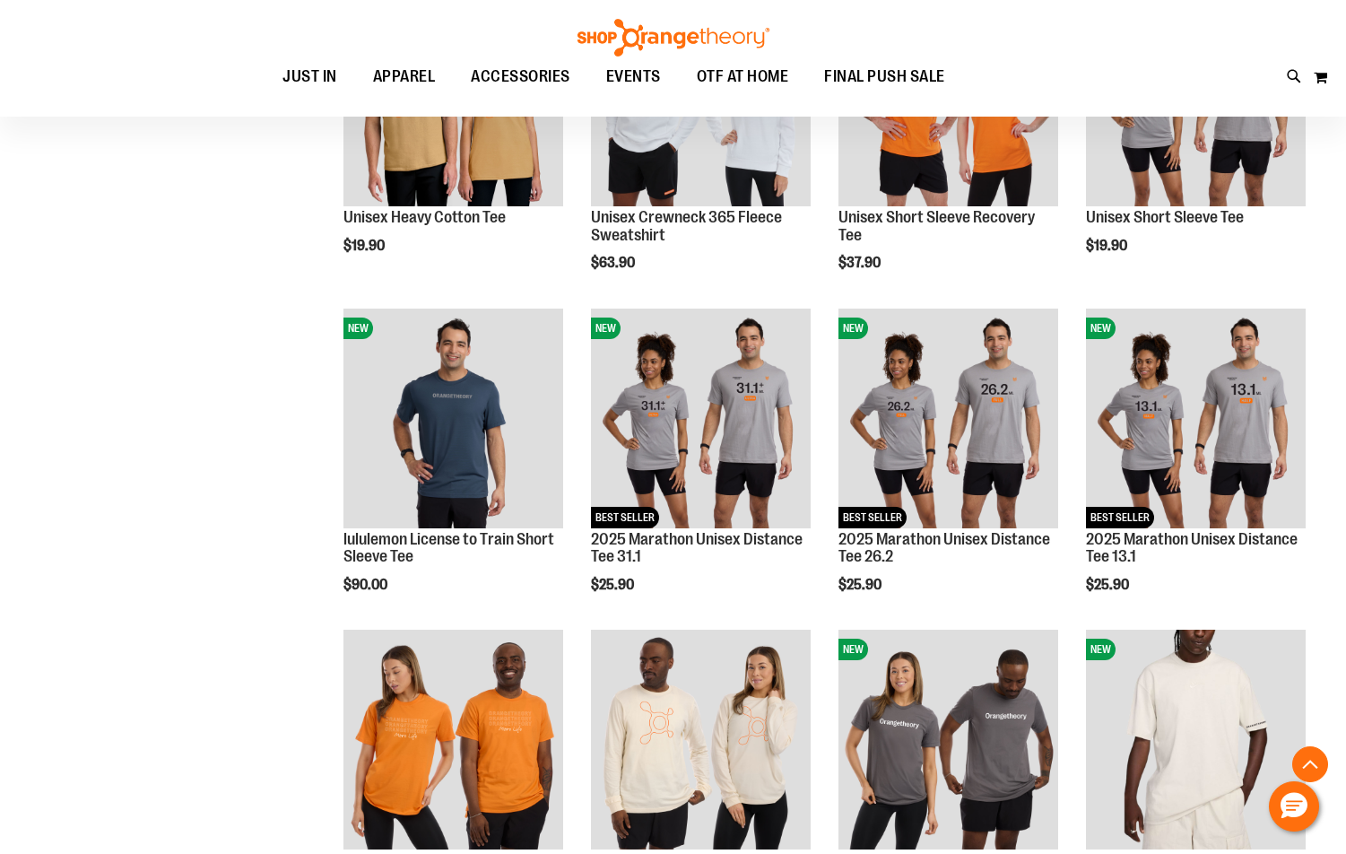
click at [306, 581] on div "**********" at bounding box center [807, 798] width 1016 height 3721
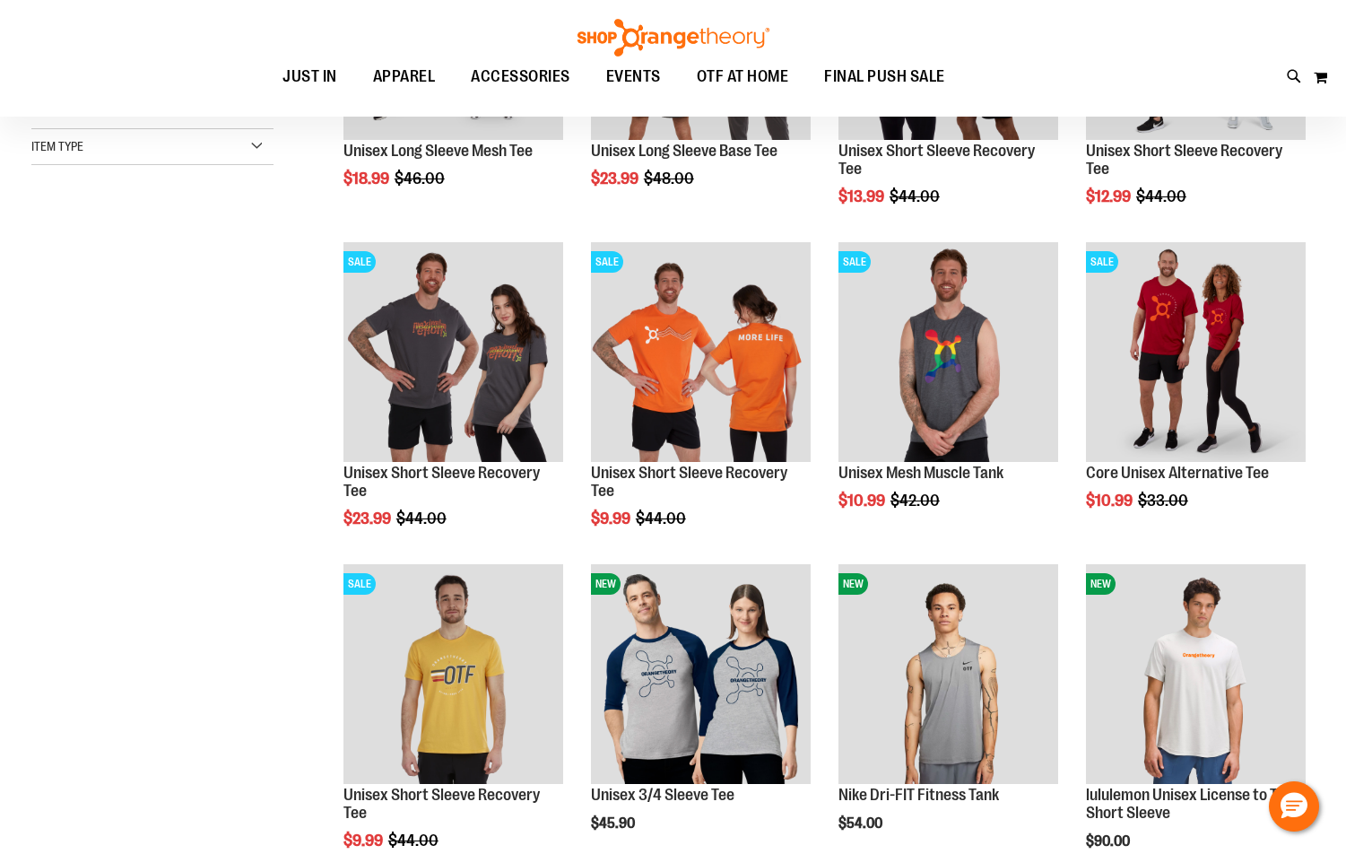
scroll to position [448, 0]
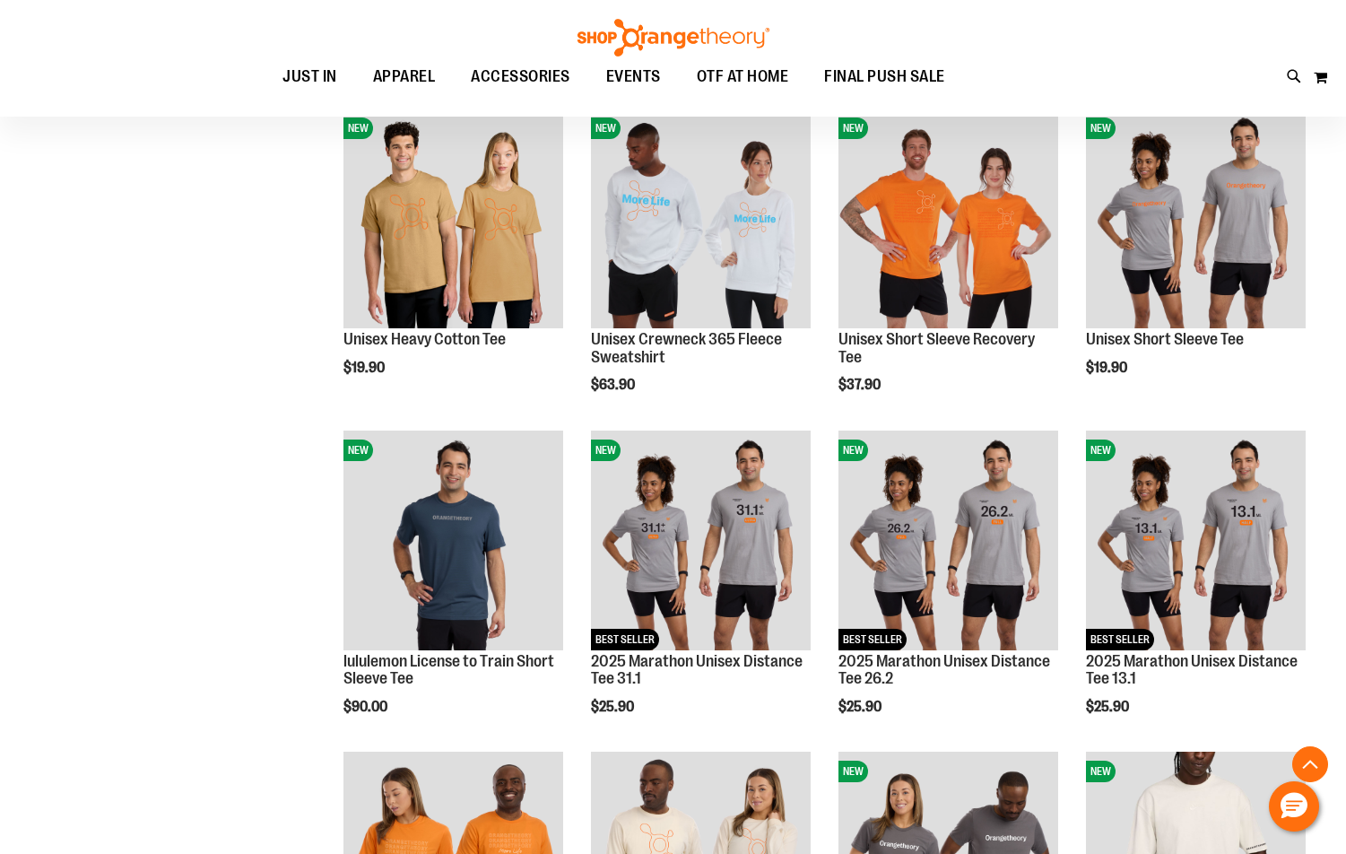
scroll to position [1255, 0]
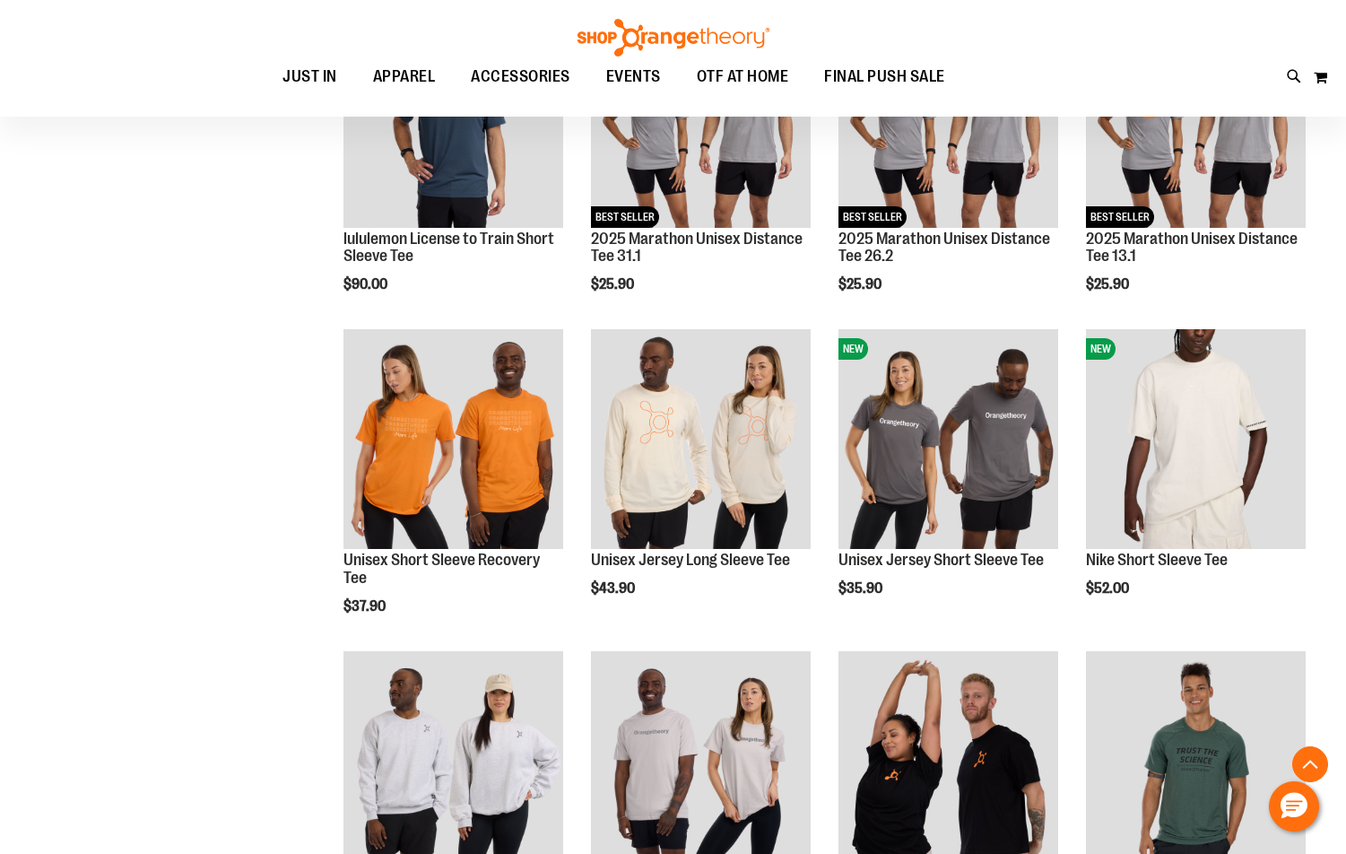
scroll to position [1613, 0]
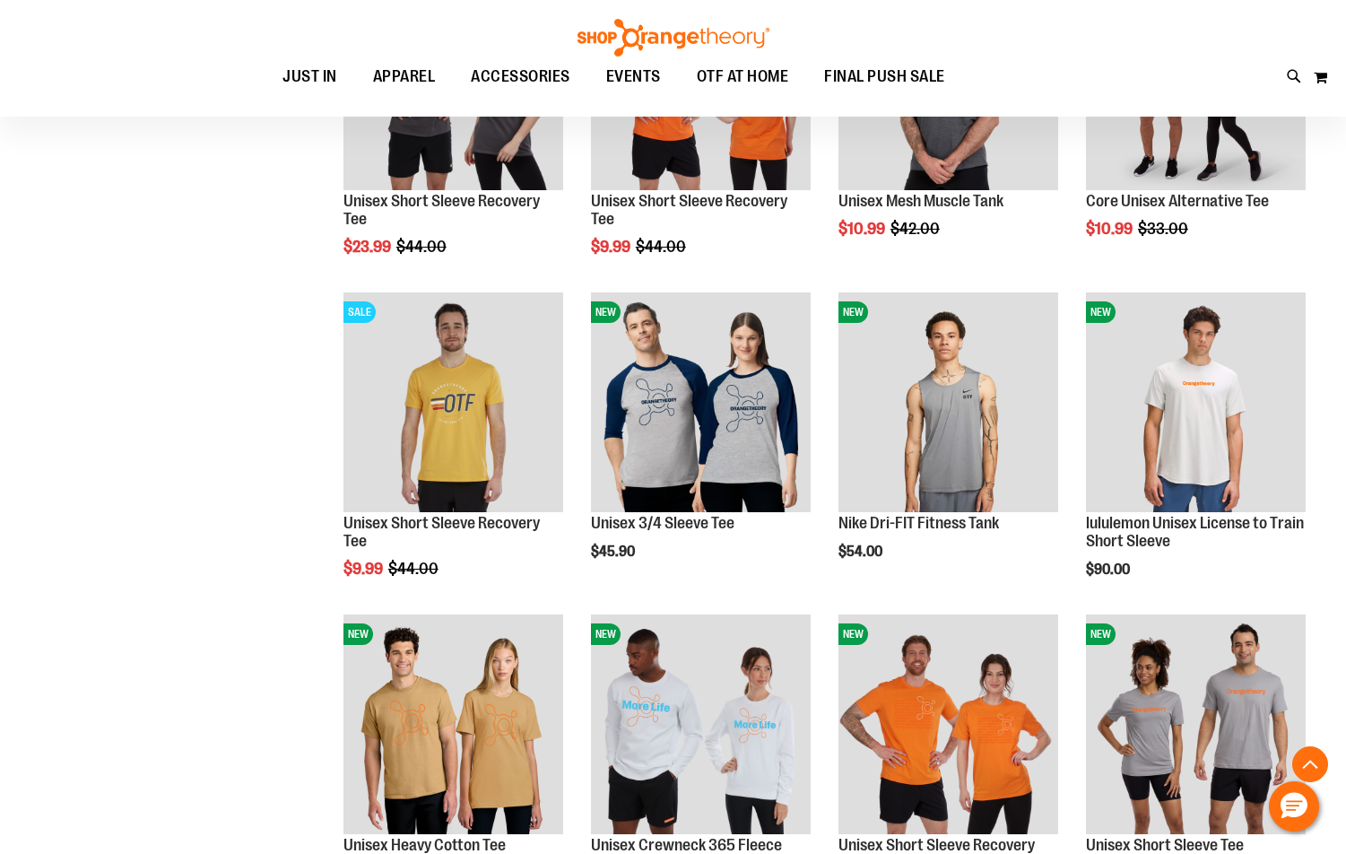
scroll to position [627, 0]
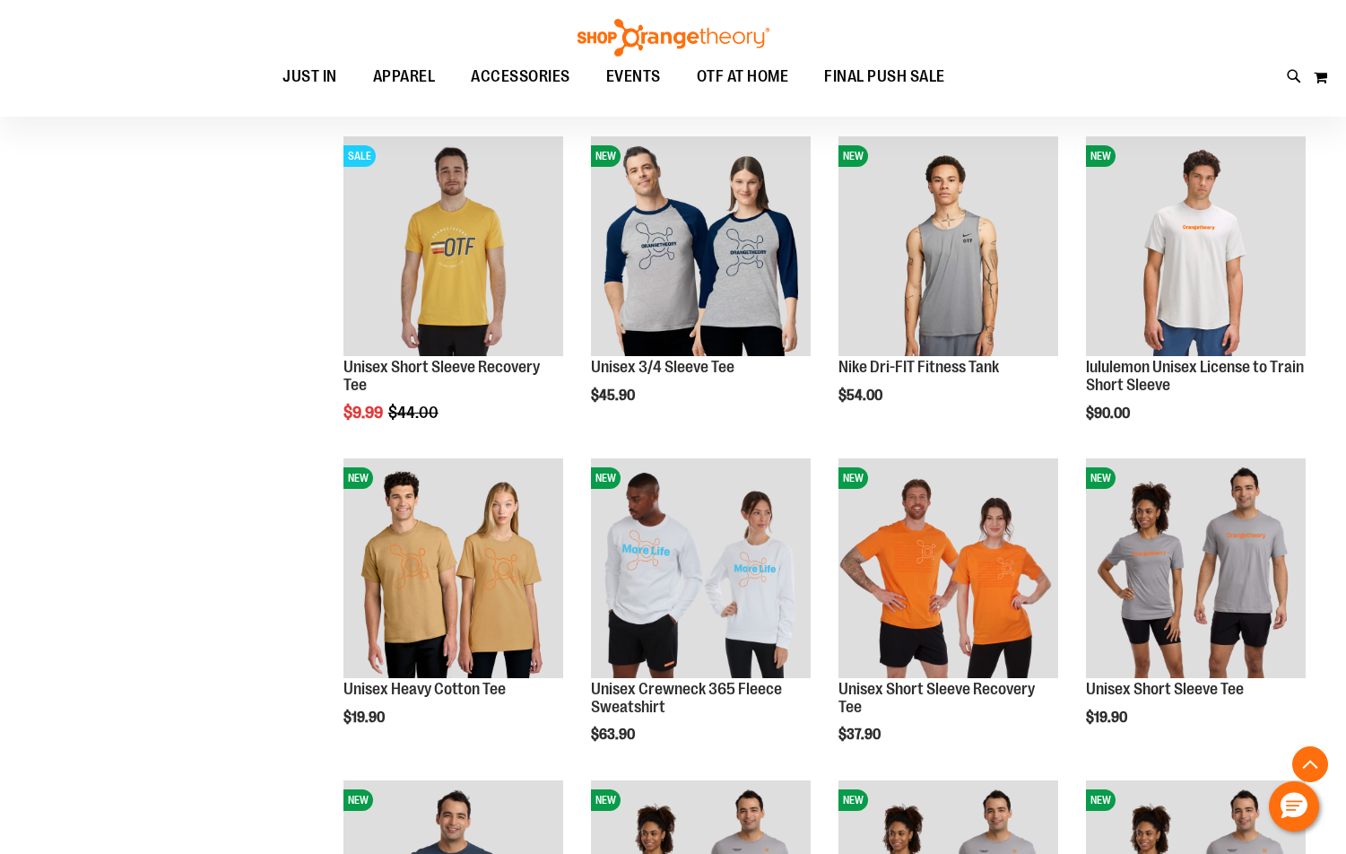
scroll to position [1075, 0]
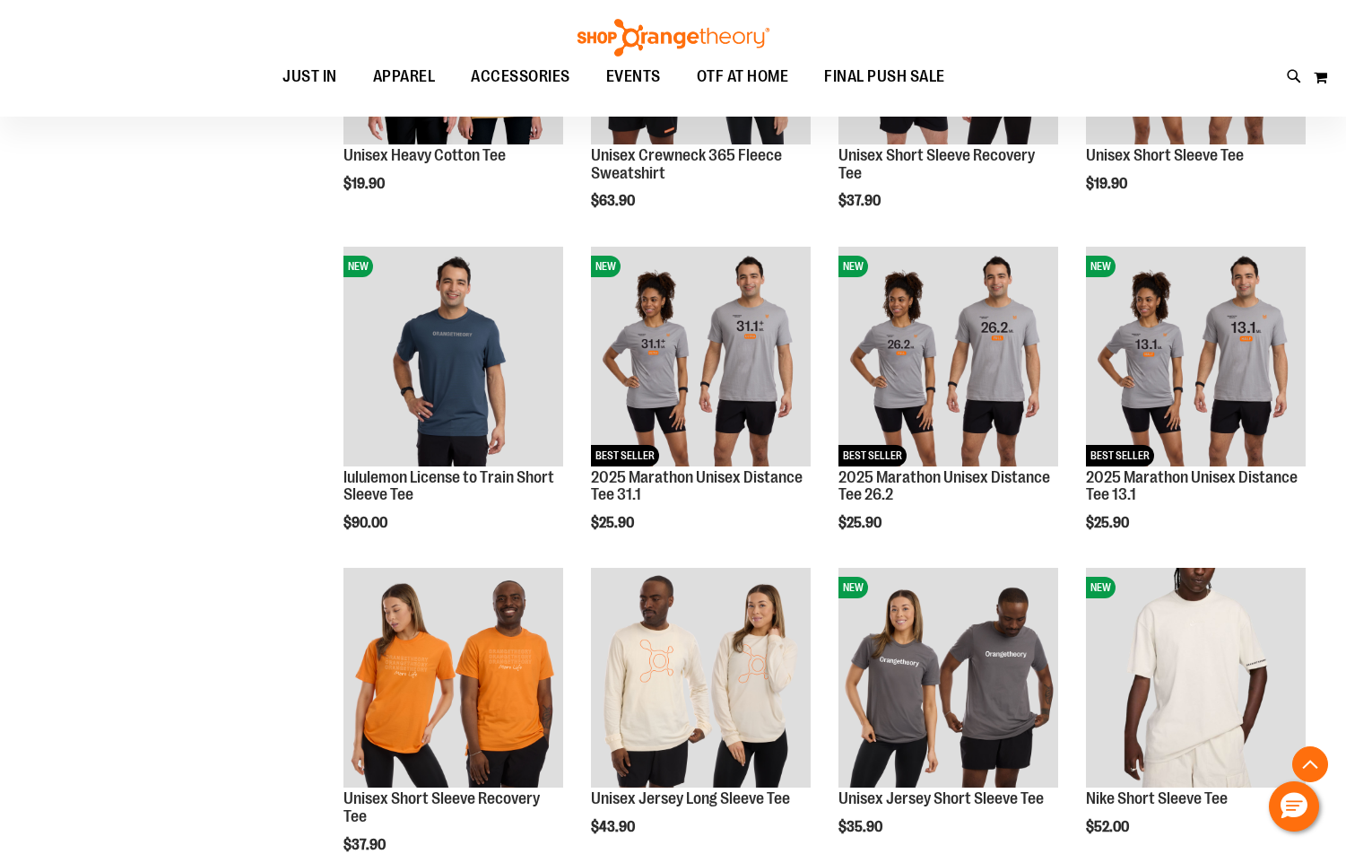
scroll to position [1434, 0]
